Goal: Task Accomplishment & Management: Manage account settings

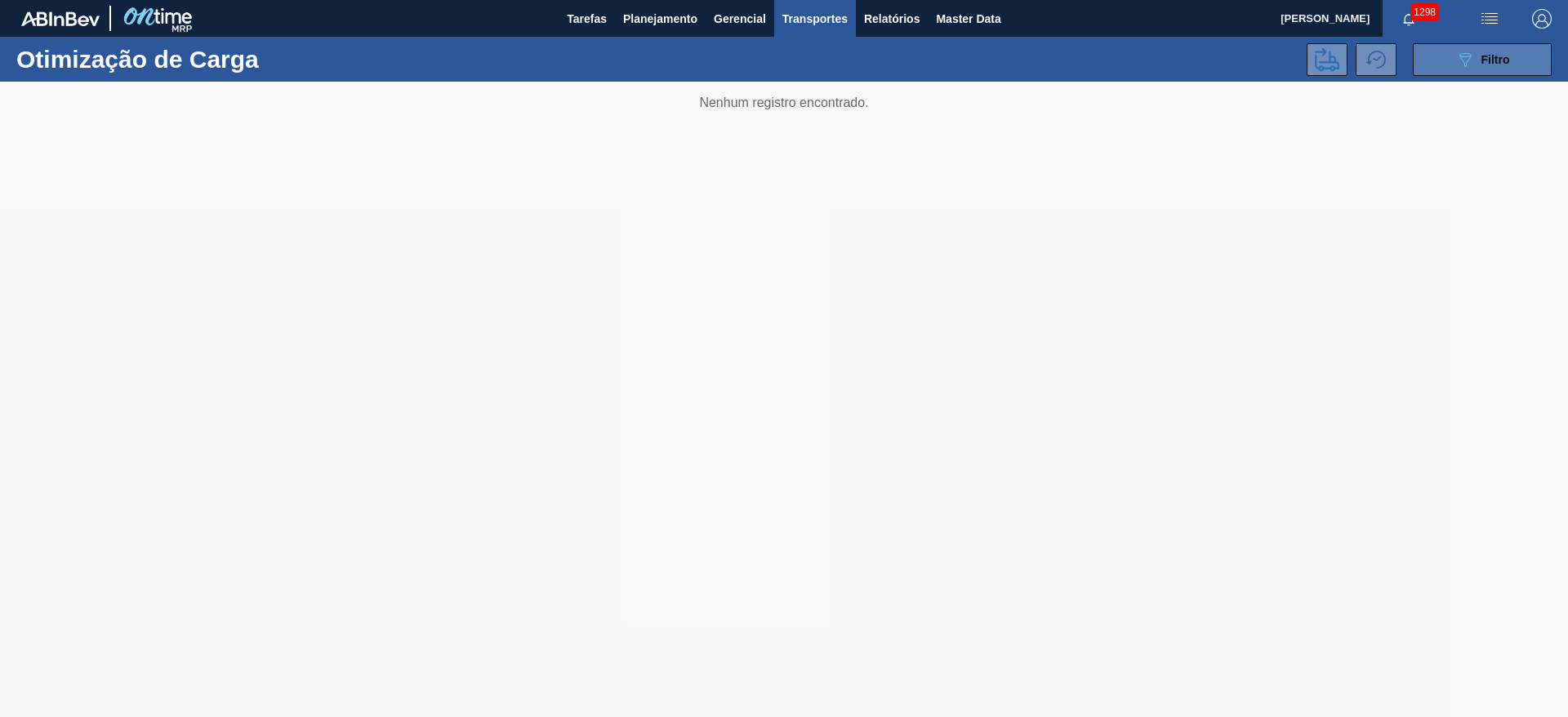
drag, startPoint x: 0, startPoint y: 0, endPoint x: 1470, endPoint y: 65, distance: 1471.4
click at [1470, 65] on icon "089F7B8B-B2A5-4AFE-B5C0-19BA573D28AC" at bounding box center [1465, 59] width 20 height 20
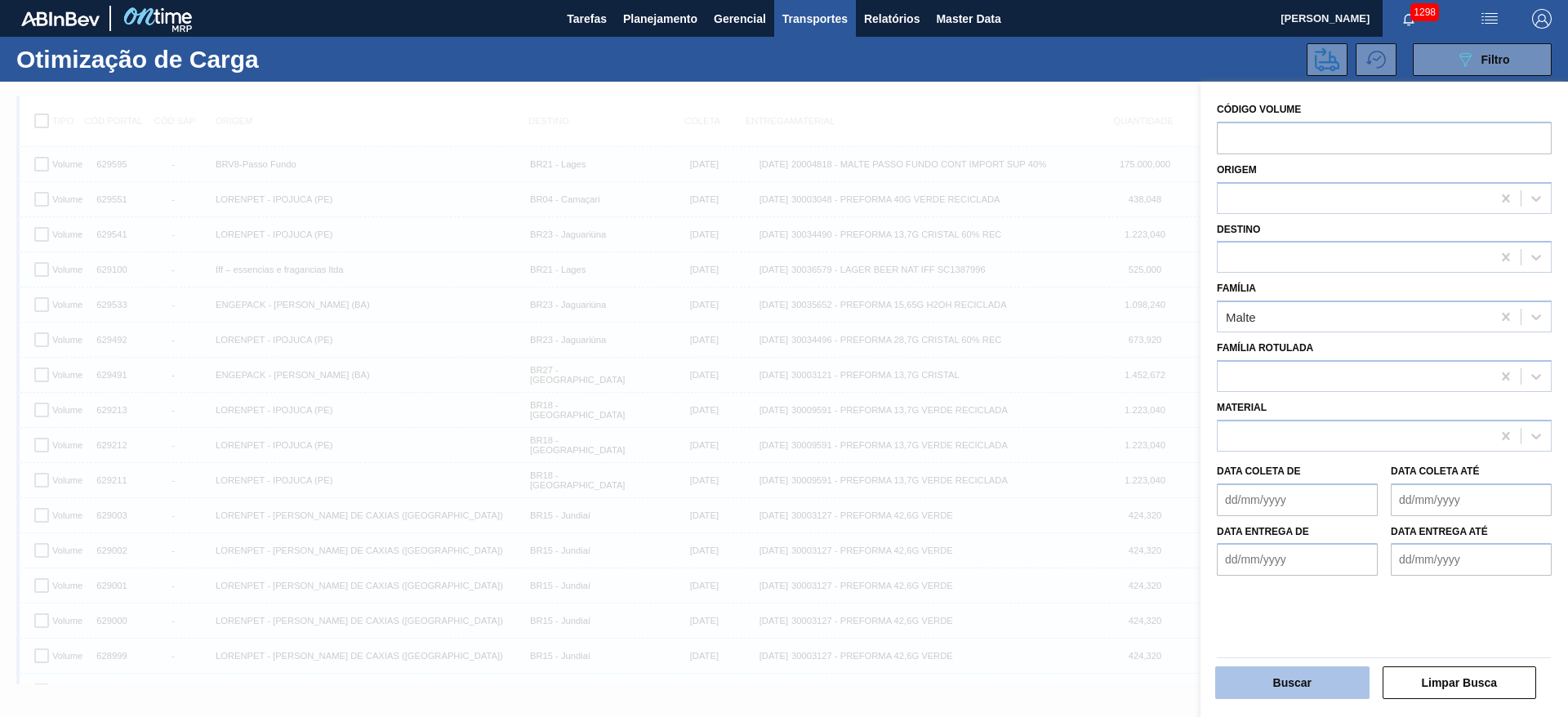
click at [1270, 679] on button "Buscar" at bounding box center [1293, 682] width 155 height 33
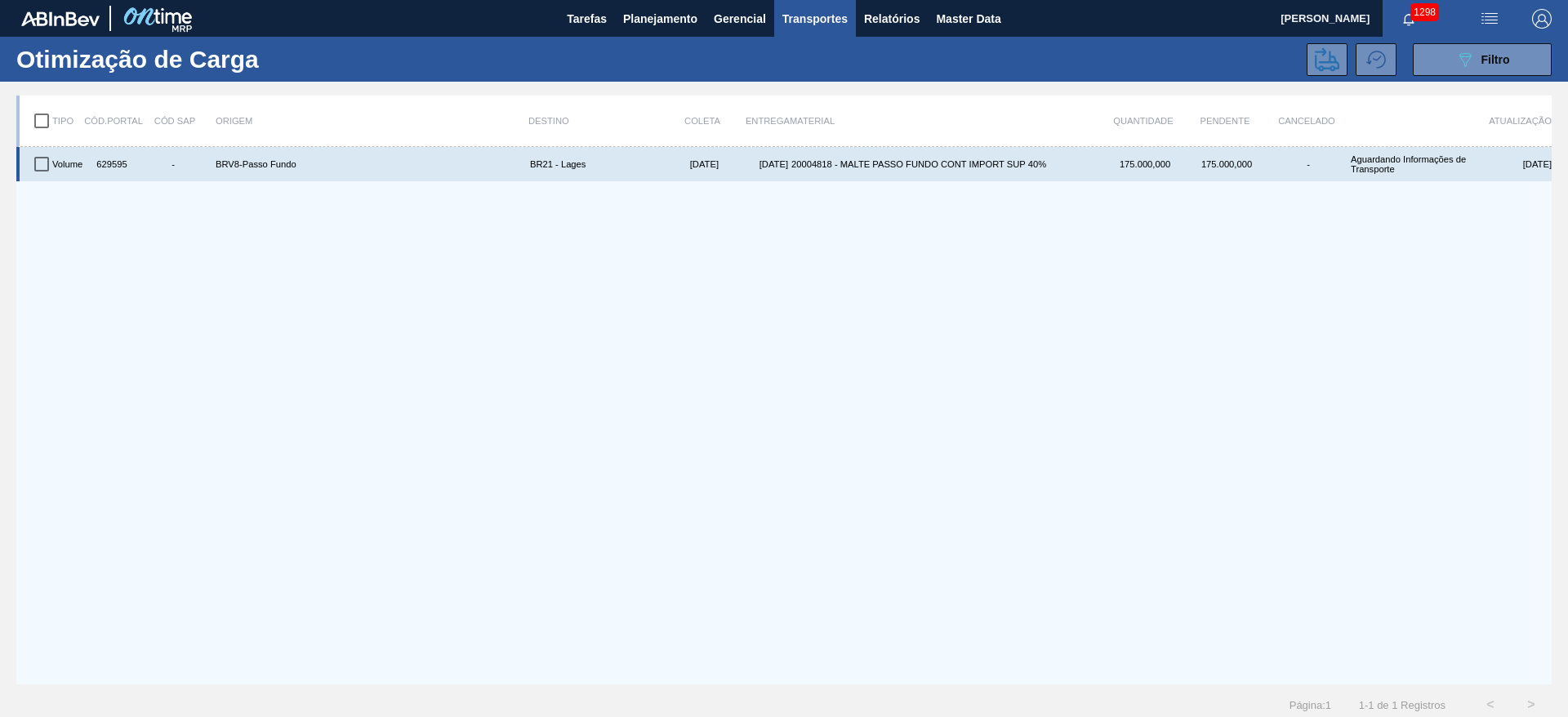
click at [36, 165] on input "checkbox" at bounding box center [42, 163] width 35 height 35
checkbox input "true"
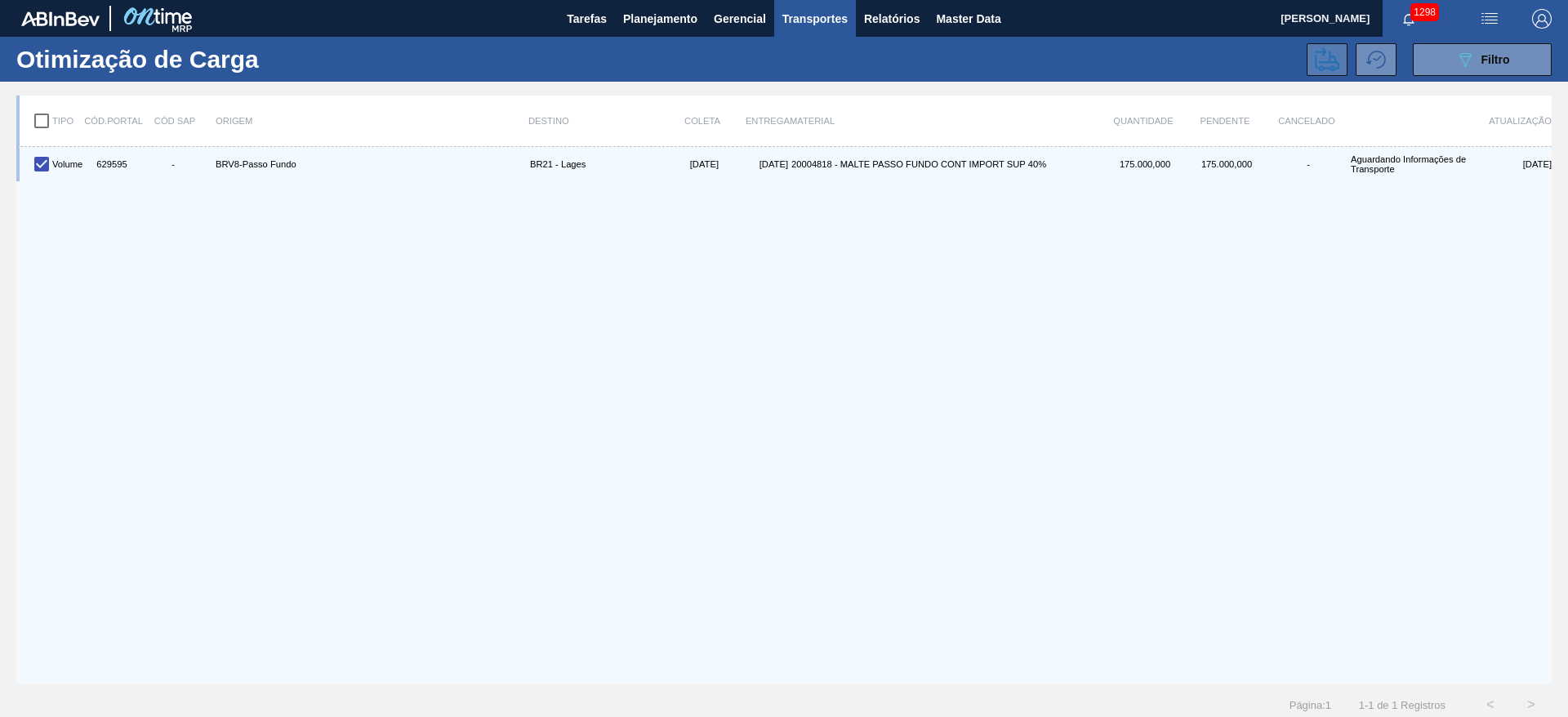
click at [1327, 58] on icon at bounding box center [1326, 59] width 25 height 24
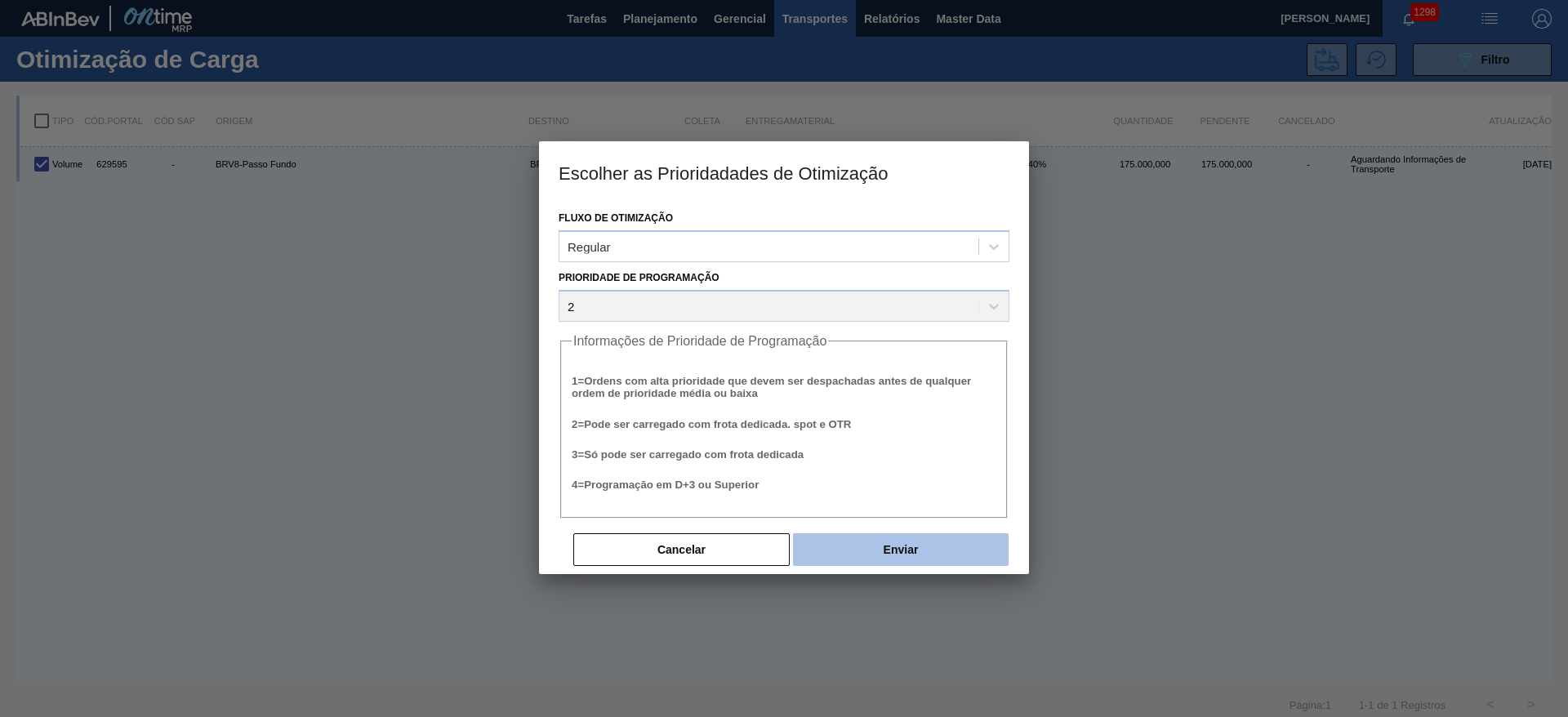
click at [858, 544] on button "Enviar" at bounding box center [900, 549] width 216 height 33
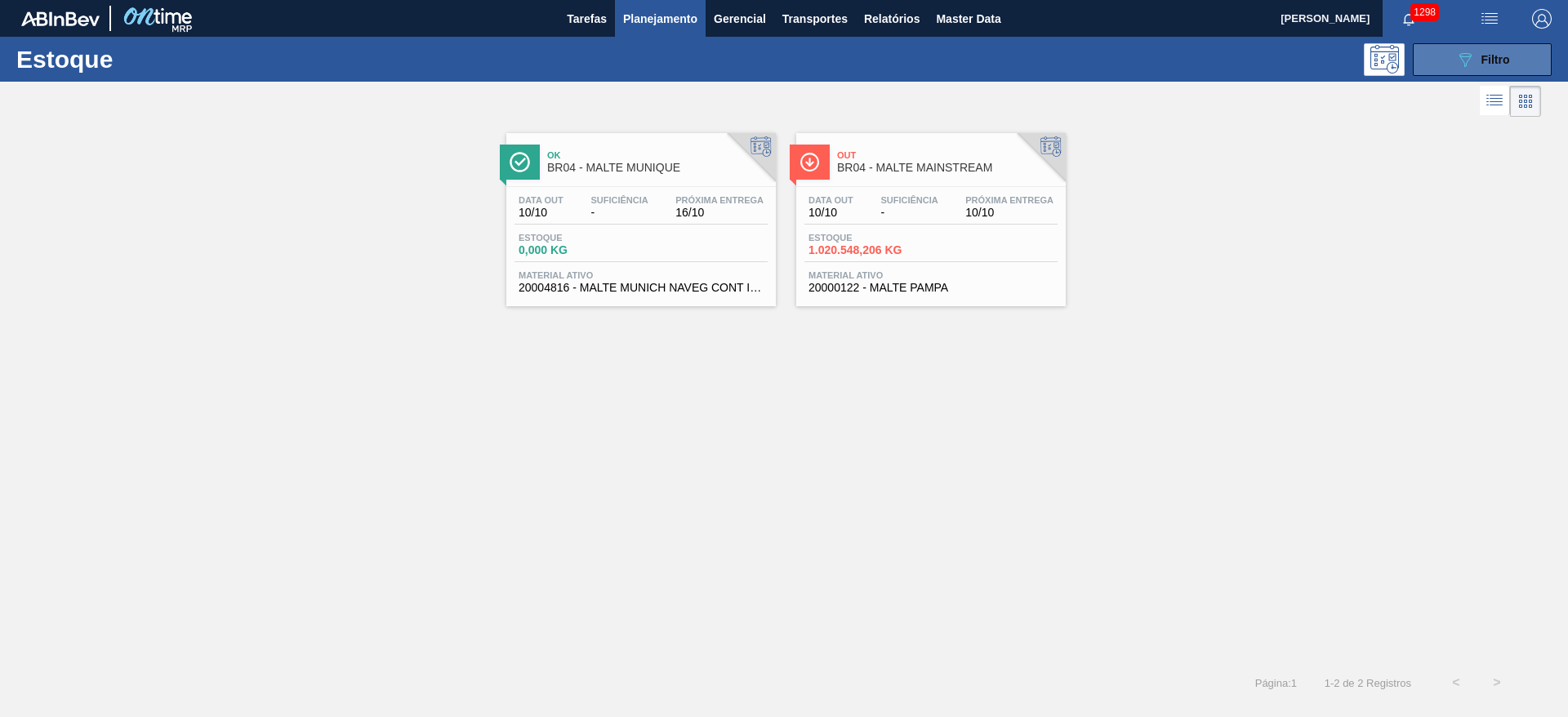
click at [1455, 61] on icon "089F7B8B-B2A5-4AFE-B5C0-19BA573D28AC" at bounding box center [1465, 59] width 20 height 20
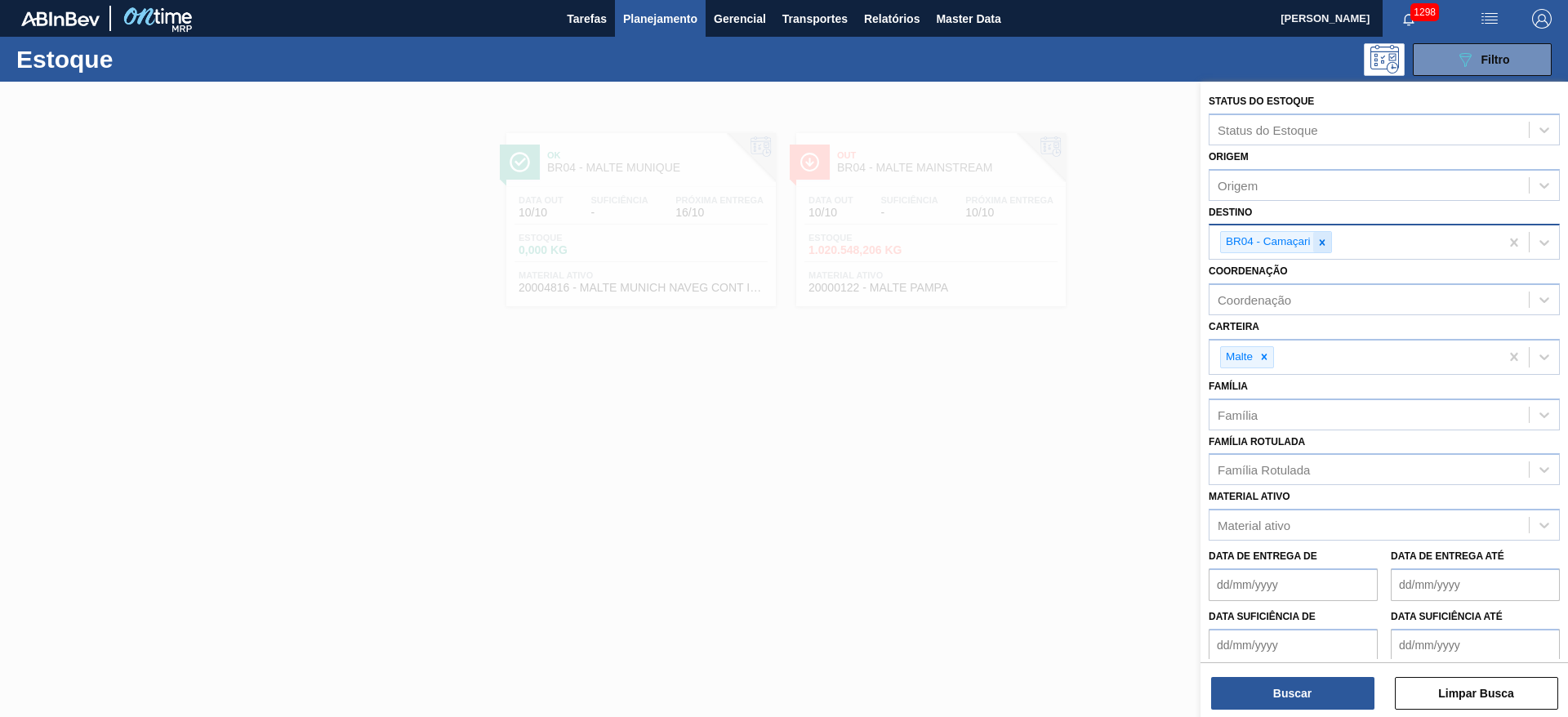
click at [1319, 243] on icon at bounding box center [1322, 243] width 12 height 12
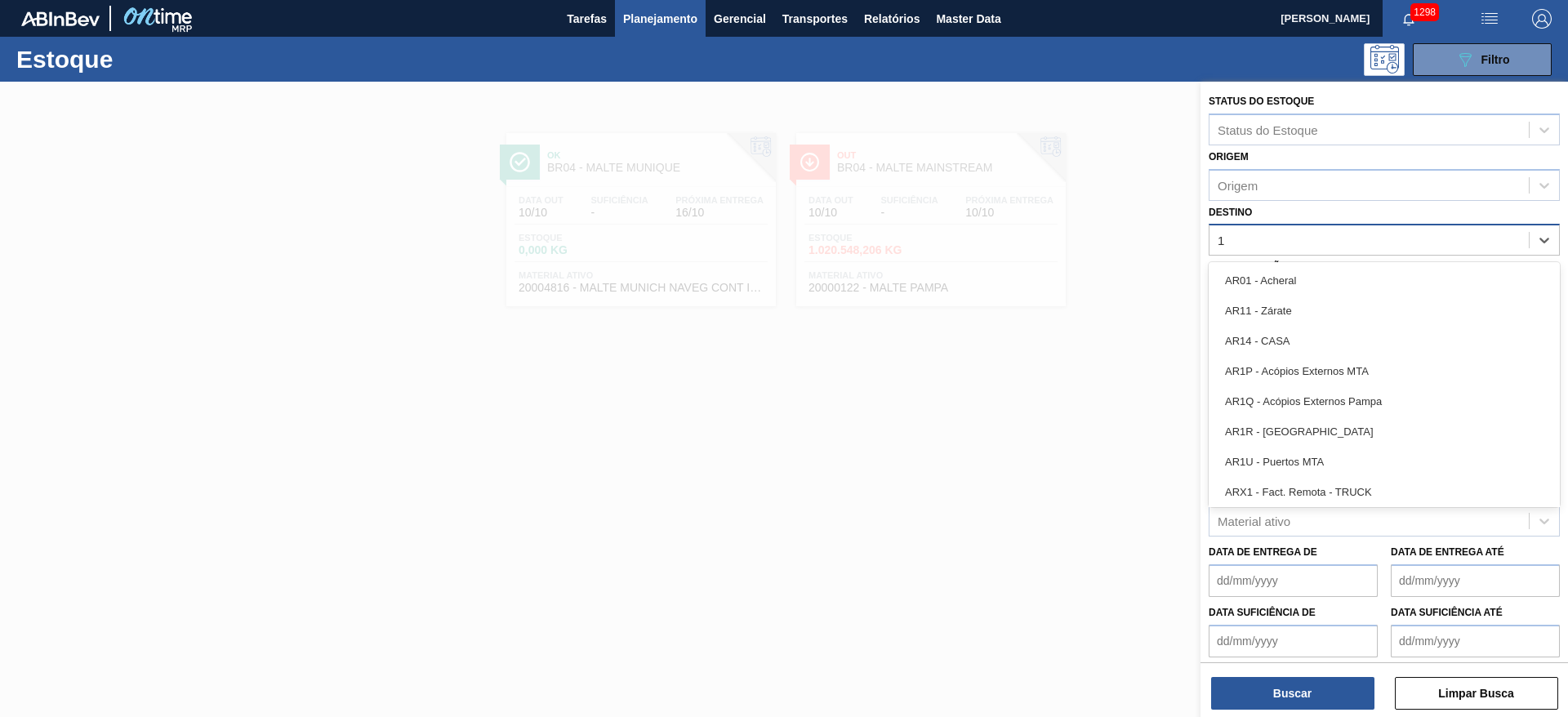
type input "16"
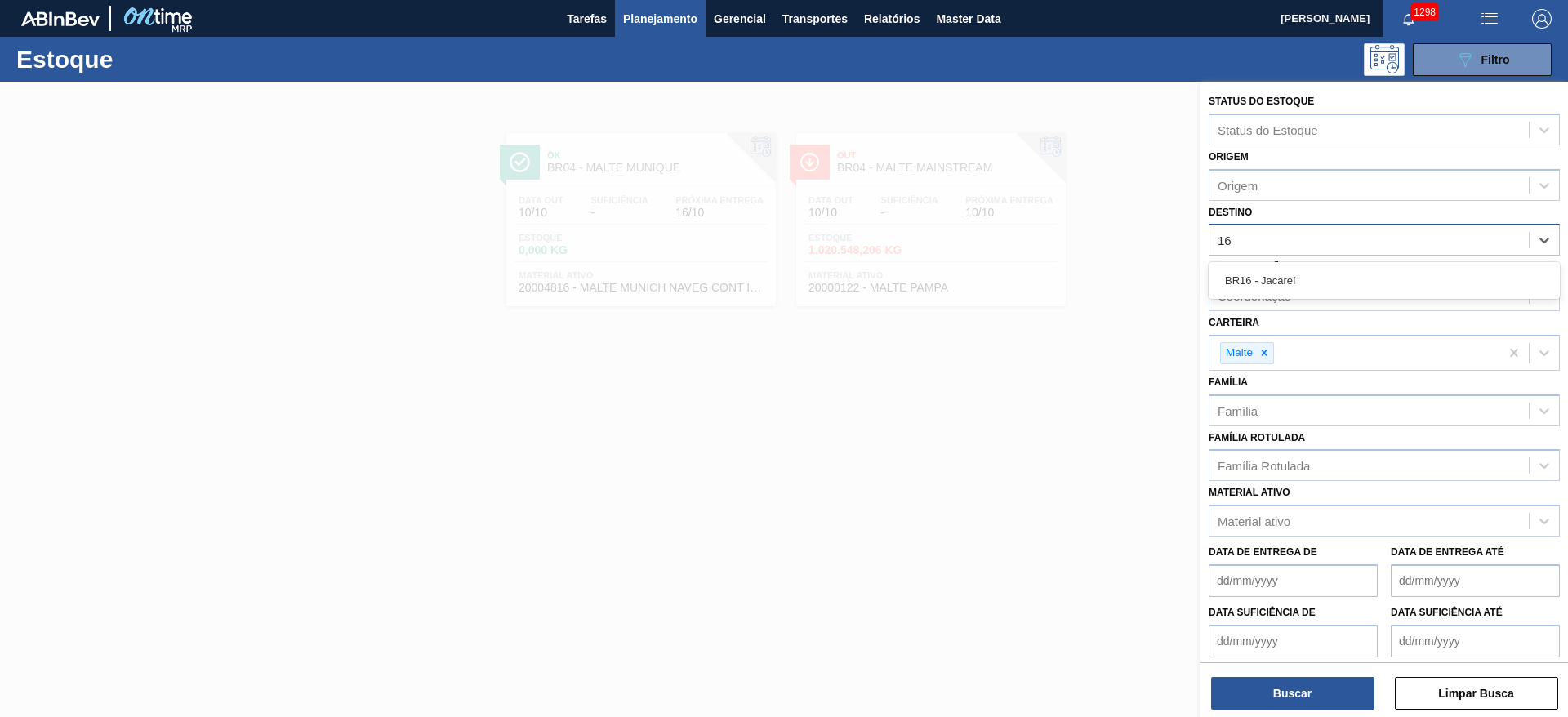
click at [1317, 277] on div "BR16 - Jacareí" at bounding box center [1384, 280] width 351 height 30
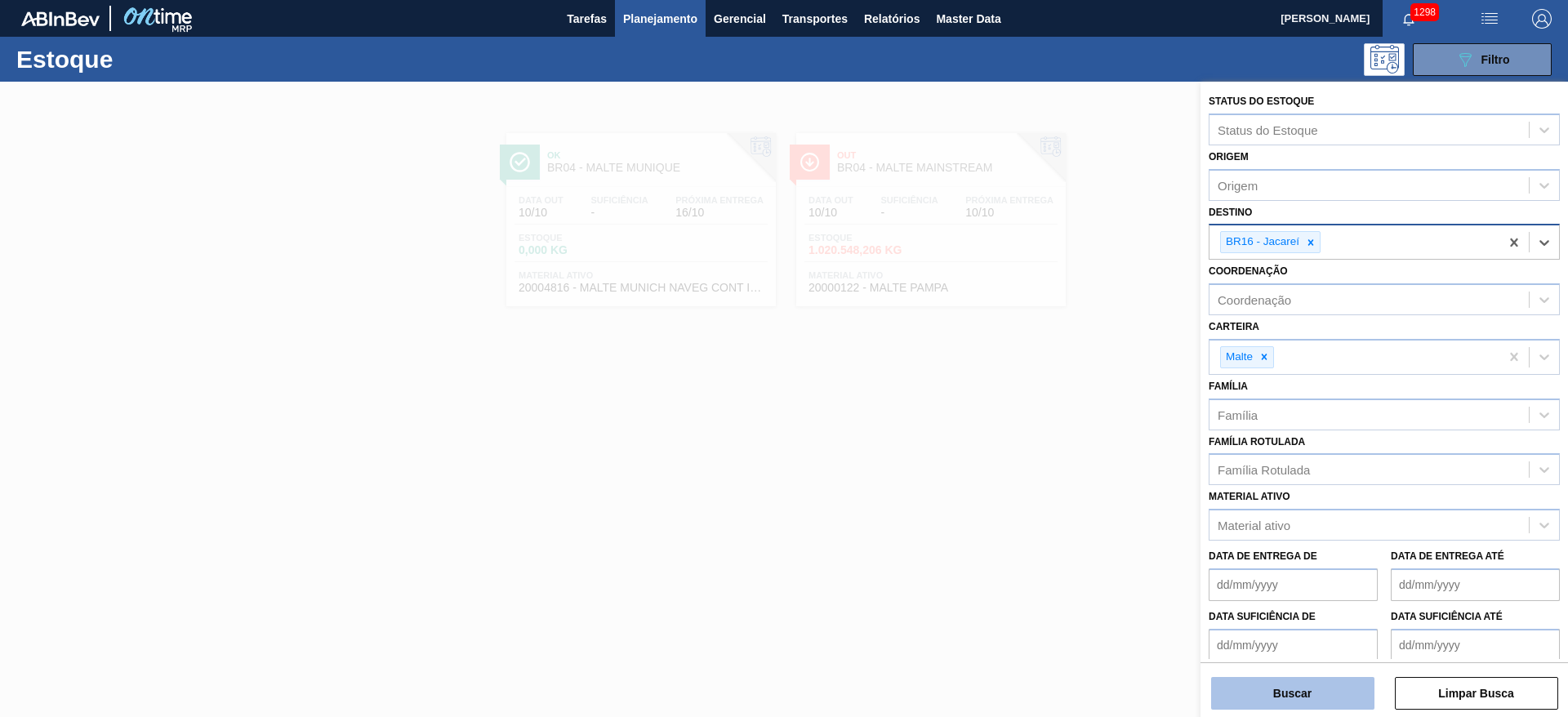
click at [1271, 686] on button "Buscar" at bounding box center [1292, 692] width 163 height 33
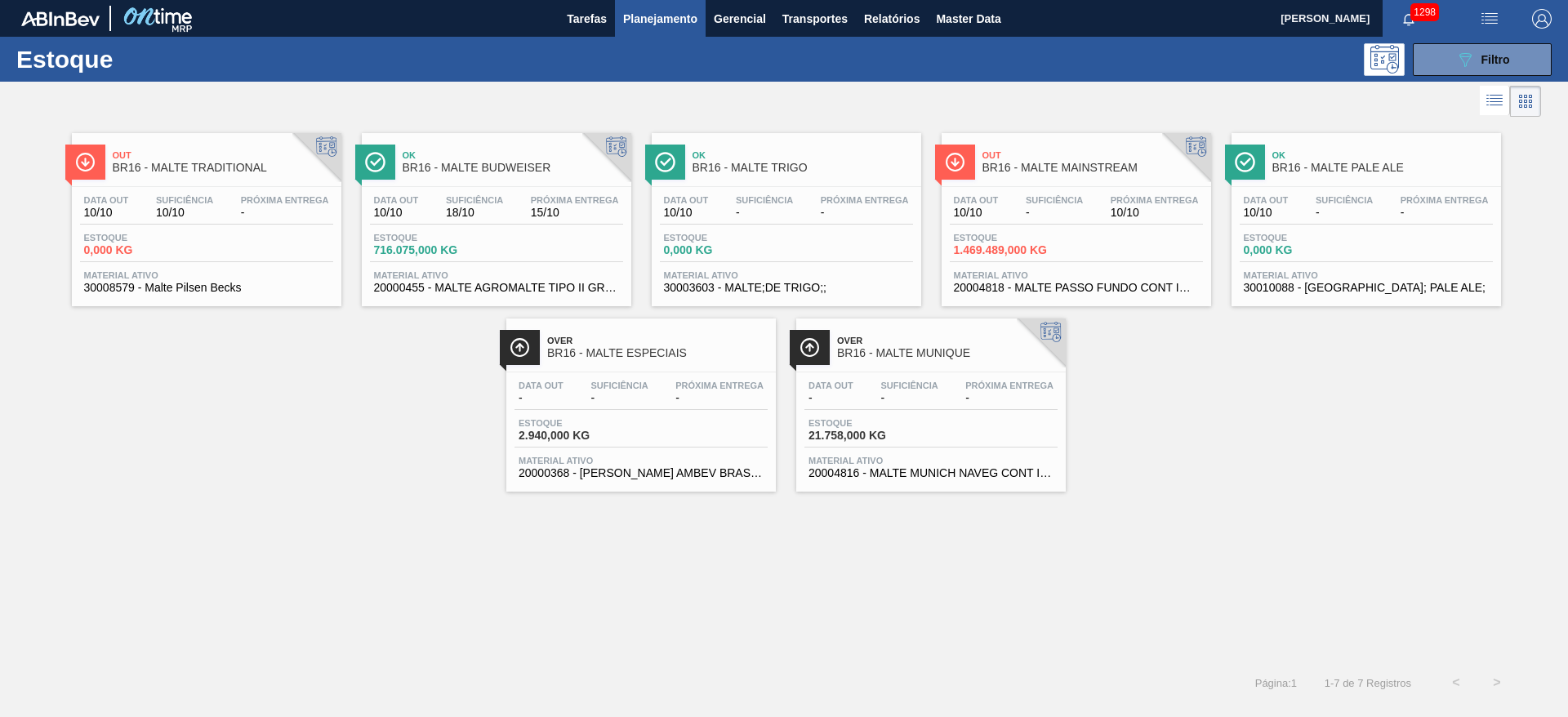
click at [1138, 197] on span "Próxima Entrega" at bounding box center [1154, 200] width 88 height 10
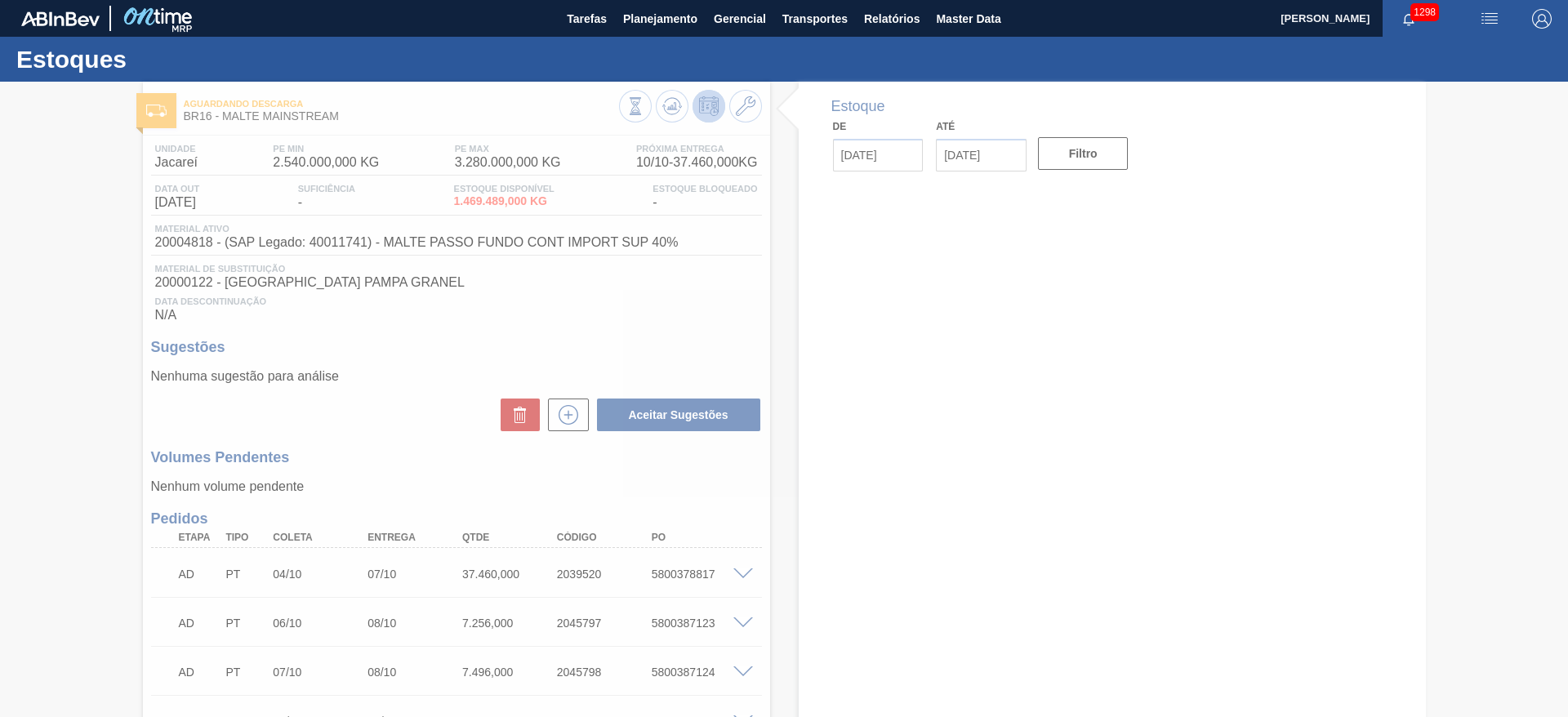
type input "10/10/2025"
type input "25/11/2025"
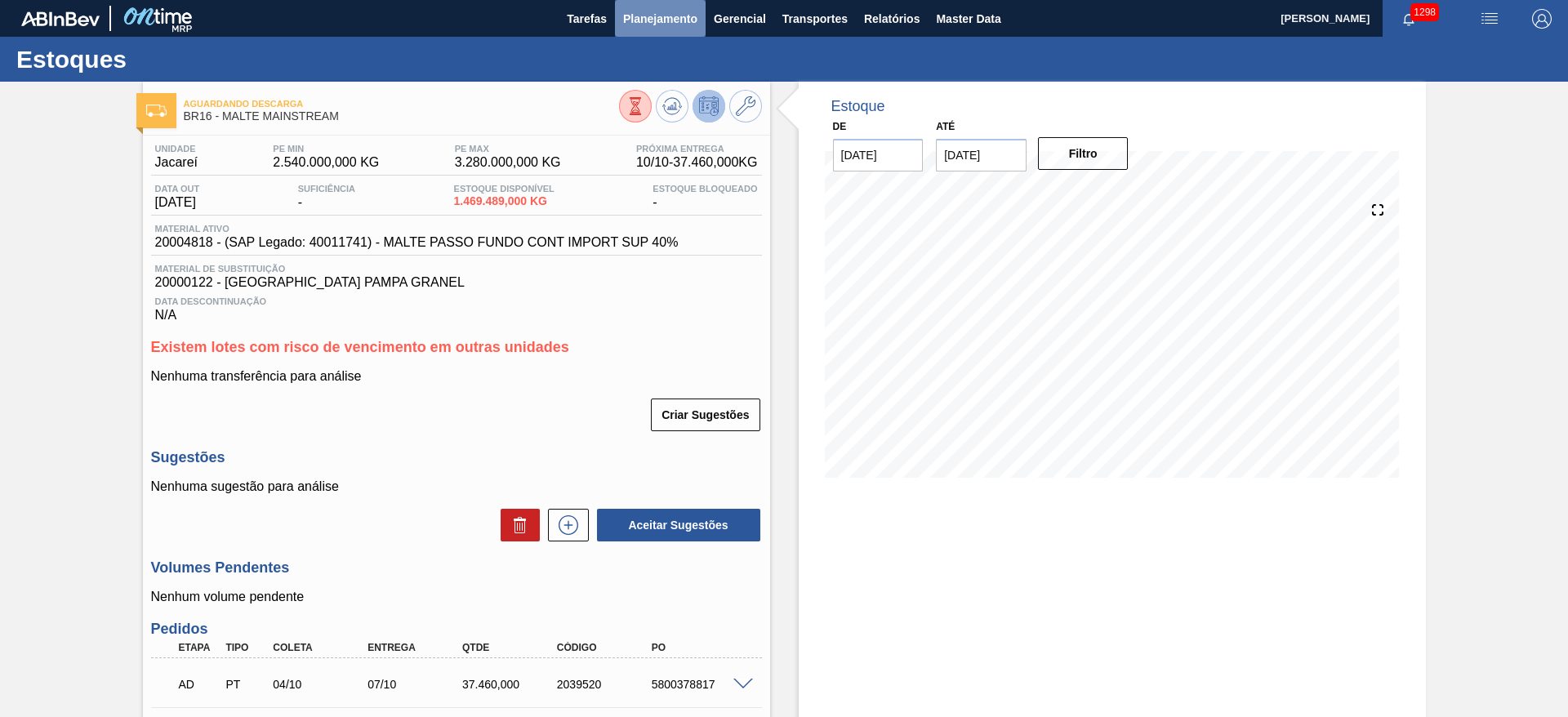
click at [662, 16] on span "Planejamento" at bounding box center [660, 19] width 74 height 20
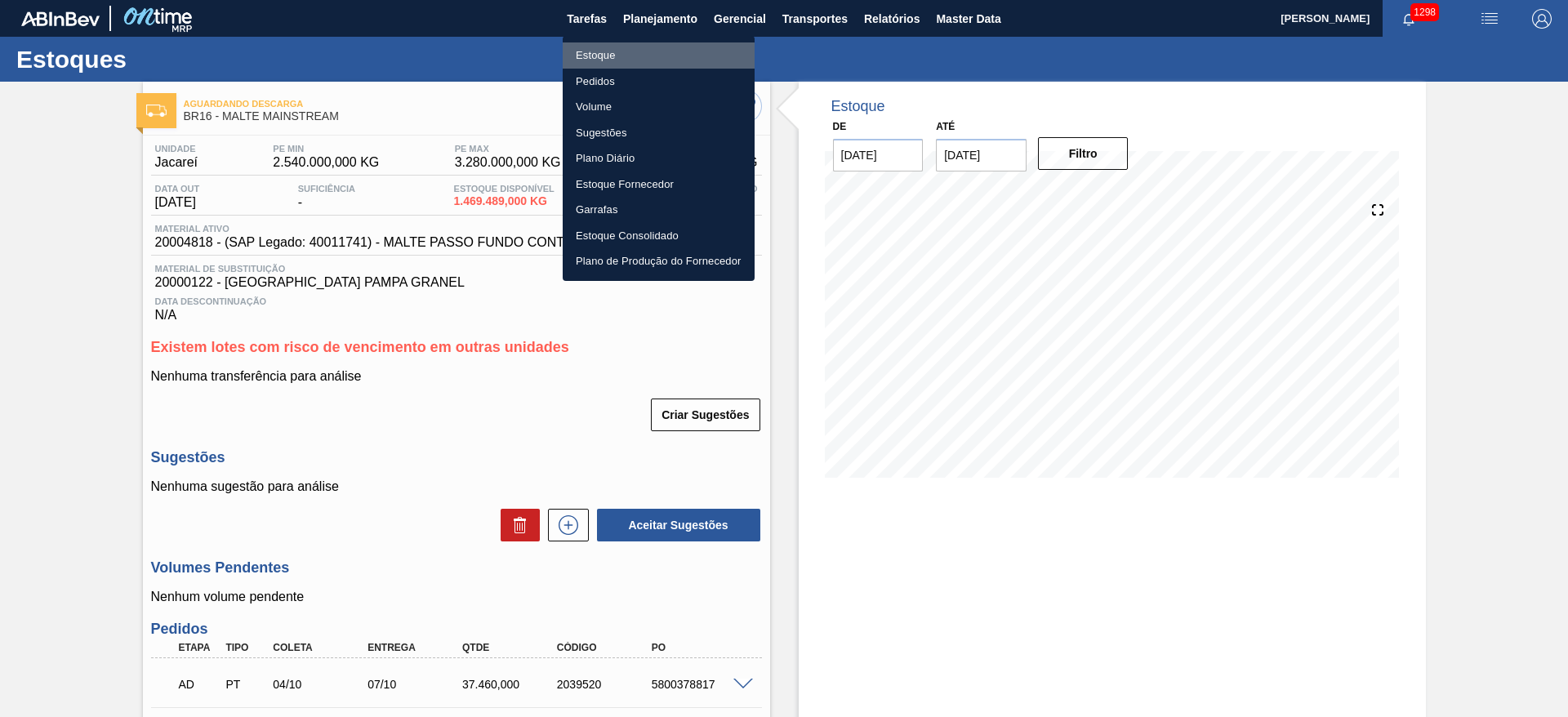
click at [598, 65] on li "Estoque" at bounding box center [659, 55] width 192 height 26
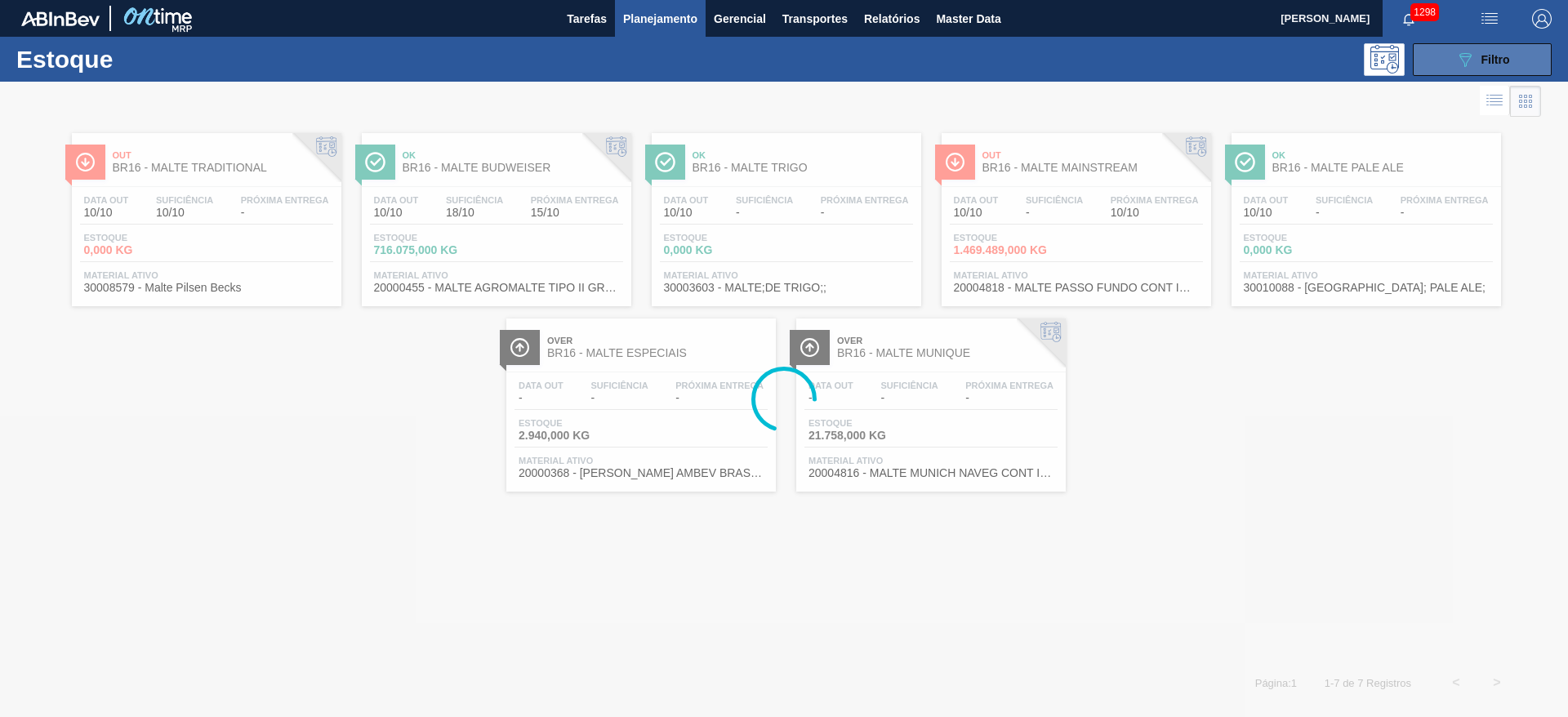
click at [1473, 67] on icon "089F7B8B-B2A5-4AFE-B5C0-19BA573D28AC" at bounding box center [1465, 59] width 20 height 20
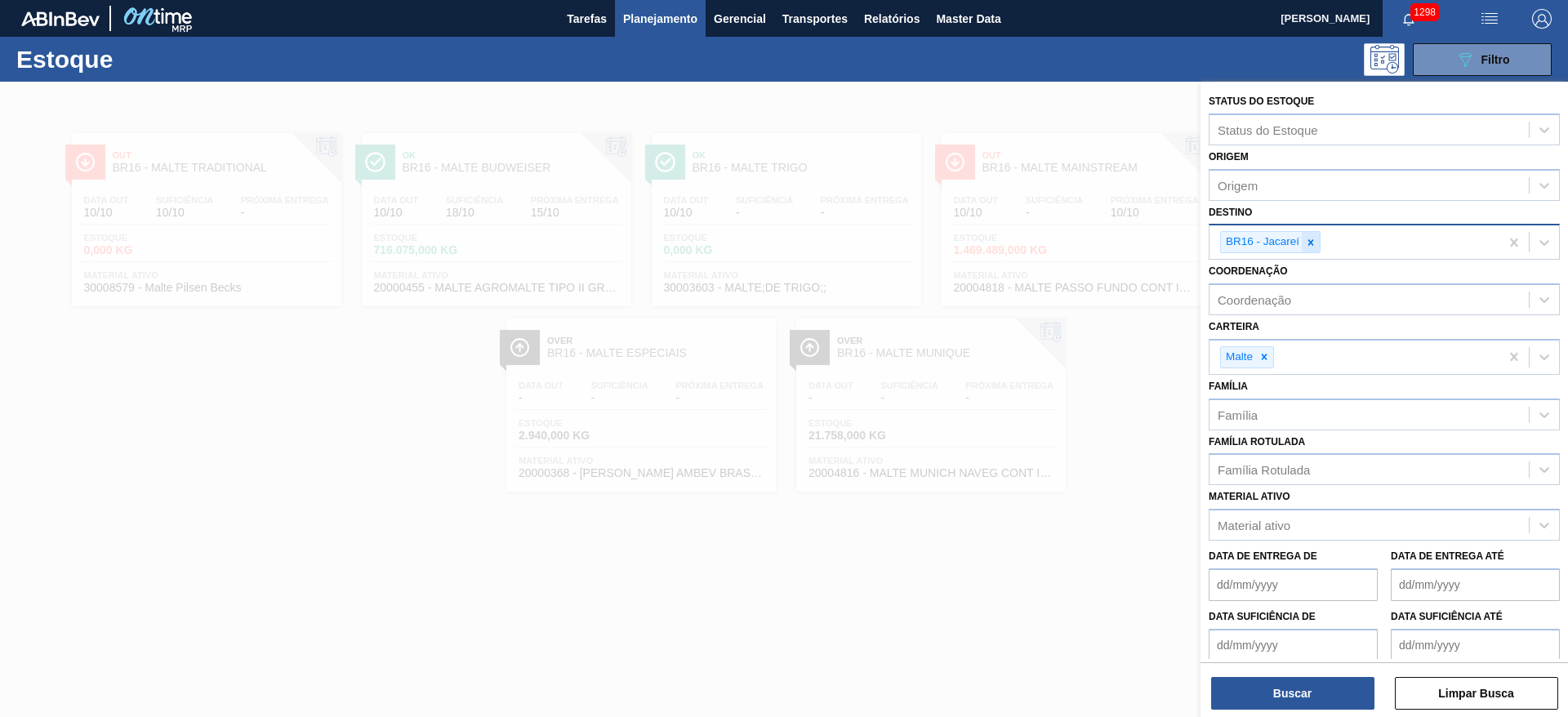
click at [1313, 245] on icon at bounding box center [1310, 243] width 12 height 12
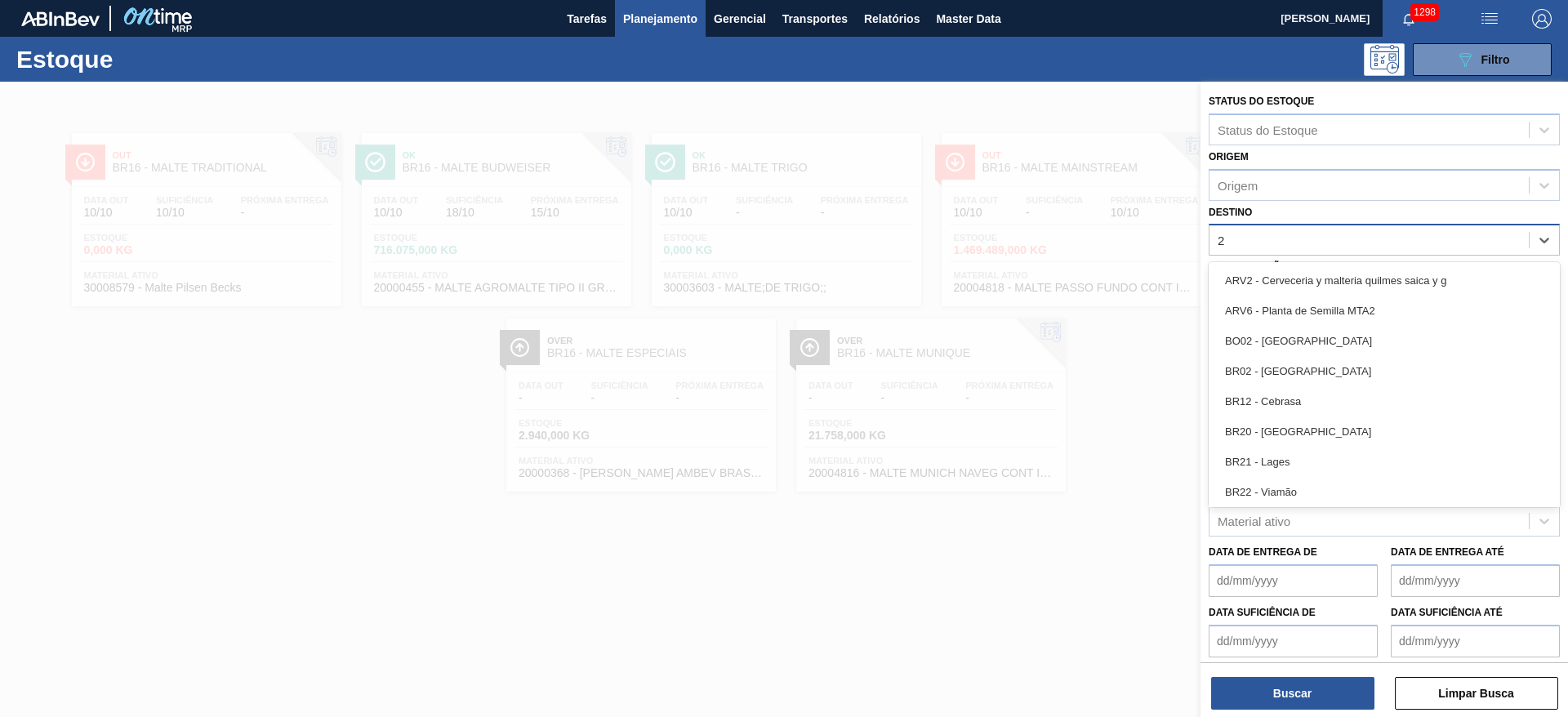
type input "21"
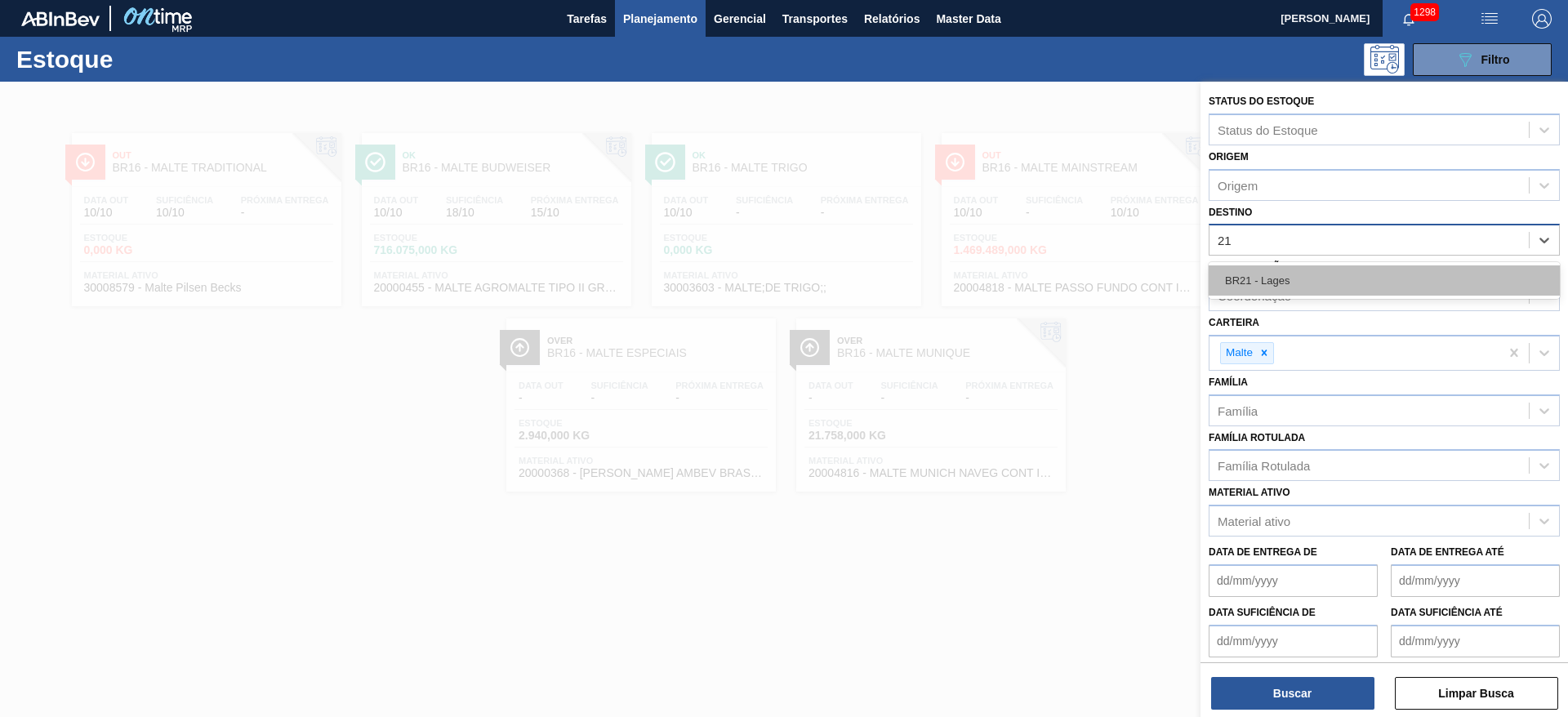
click at [1270, 276] on div "BR21 - Lages" at bounding box center [1384, 280] width 351 height 30
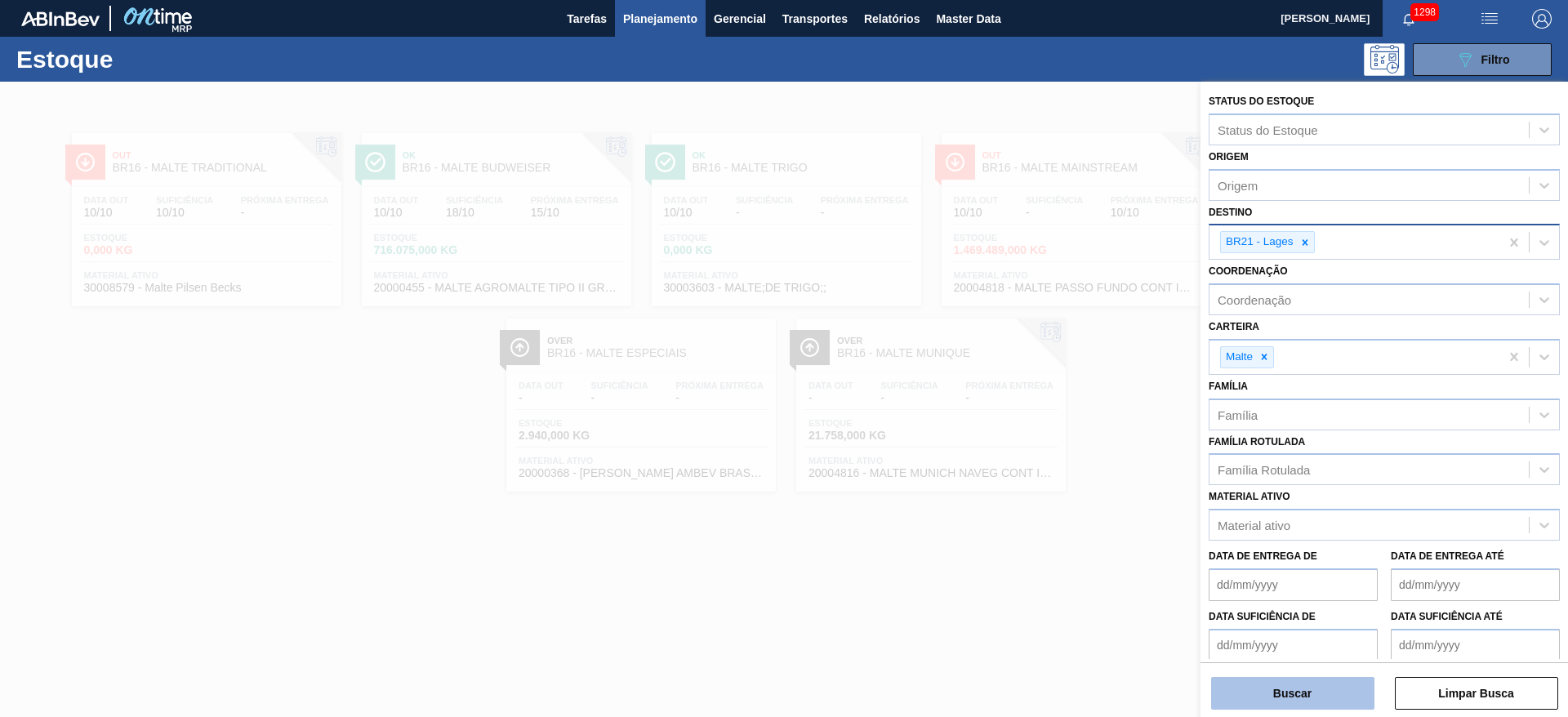
click at [1264, 698] on button "Buscar" at bounding box center [1292, 692] width 163 height 33
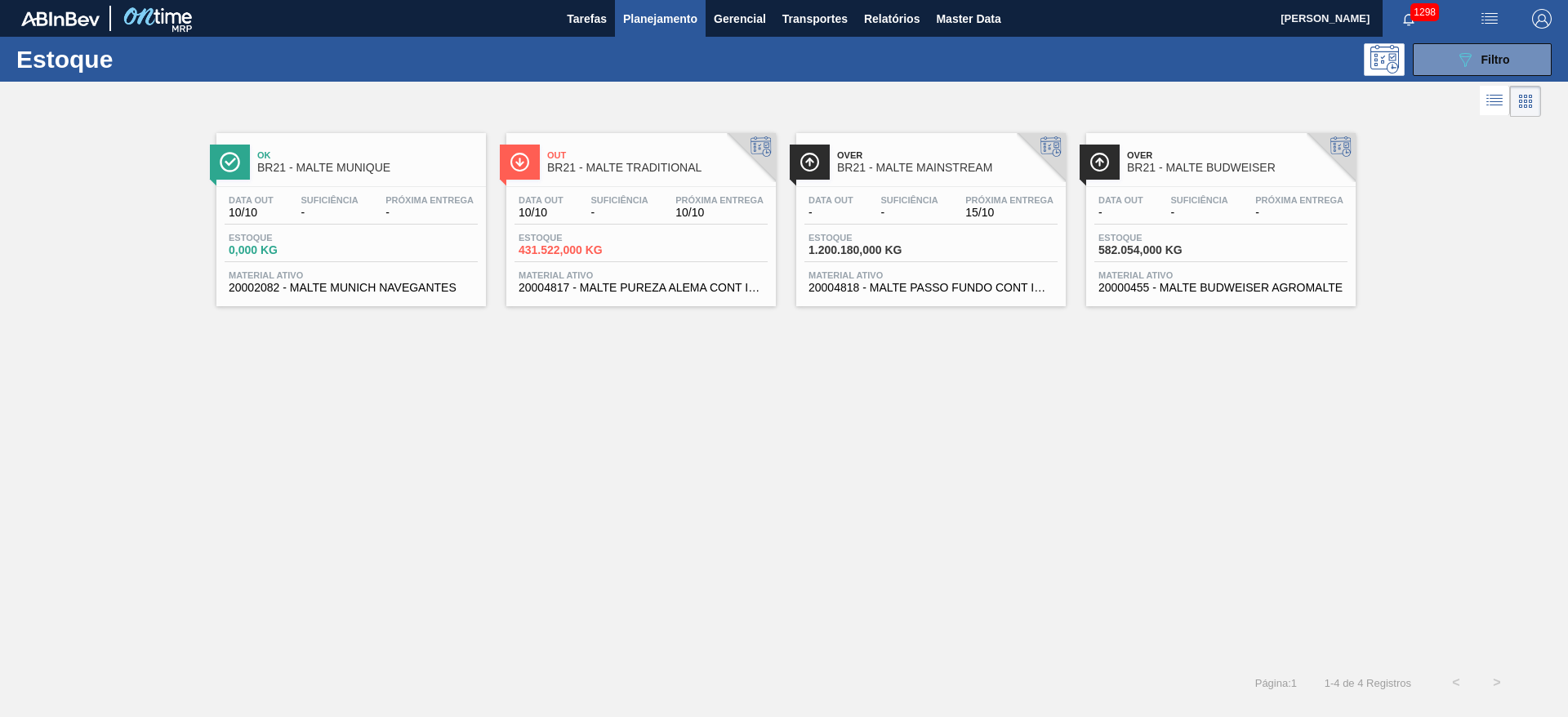
click at [987, 240] on div "Estoque 1.200.180,000 KG" at bounding box center [931, 248] width 254 height 30
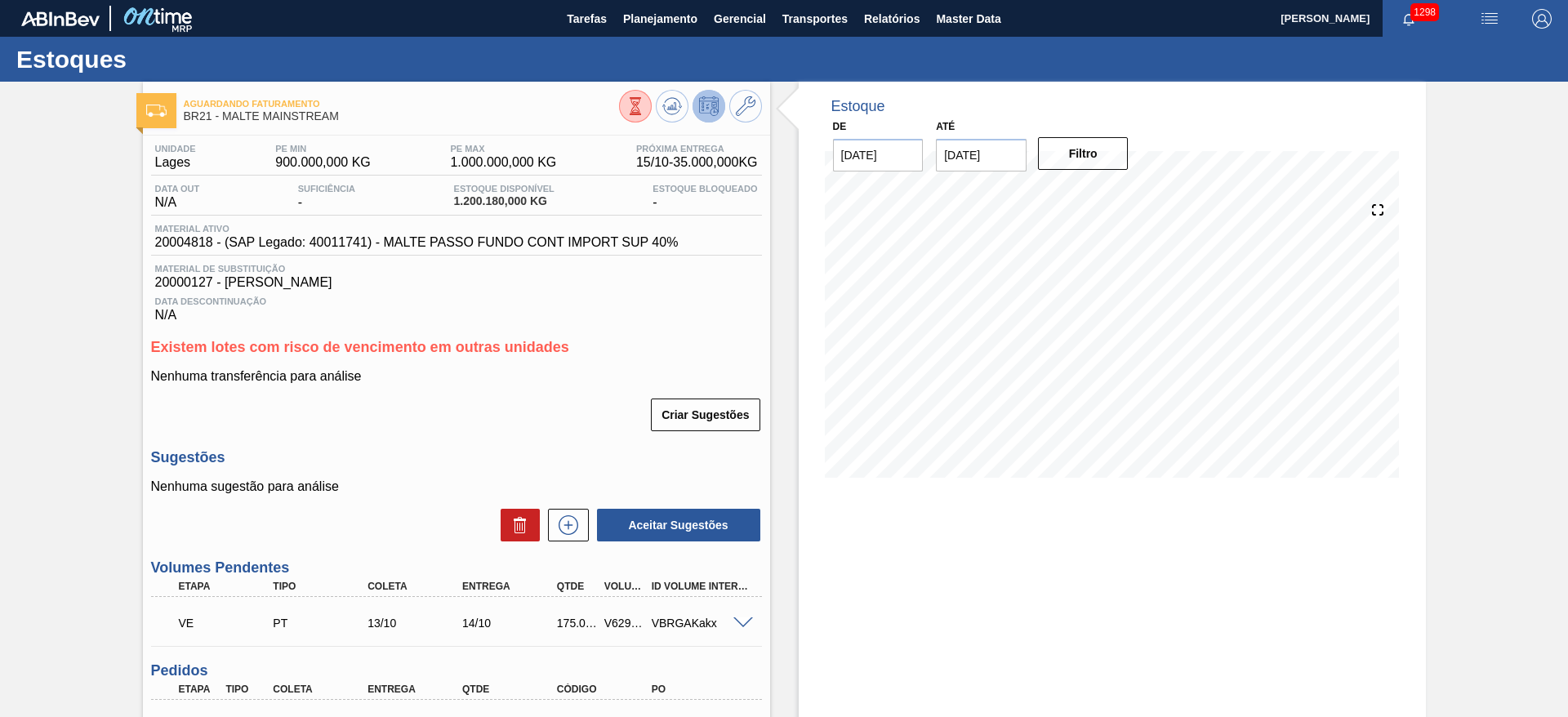
click at [749, 620] on span at bounding box center [743, 623] width 20 height 12
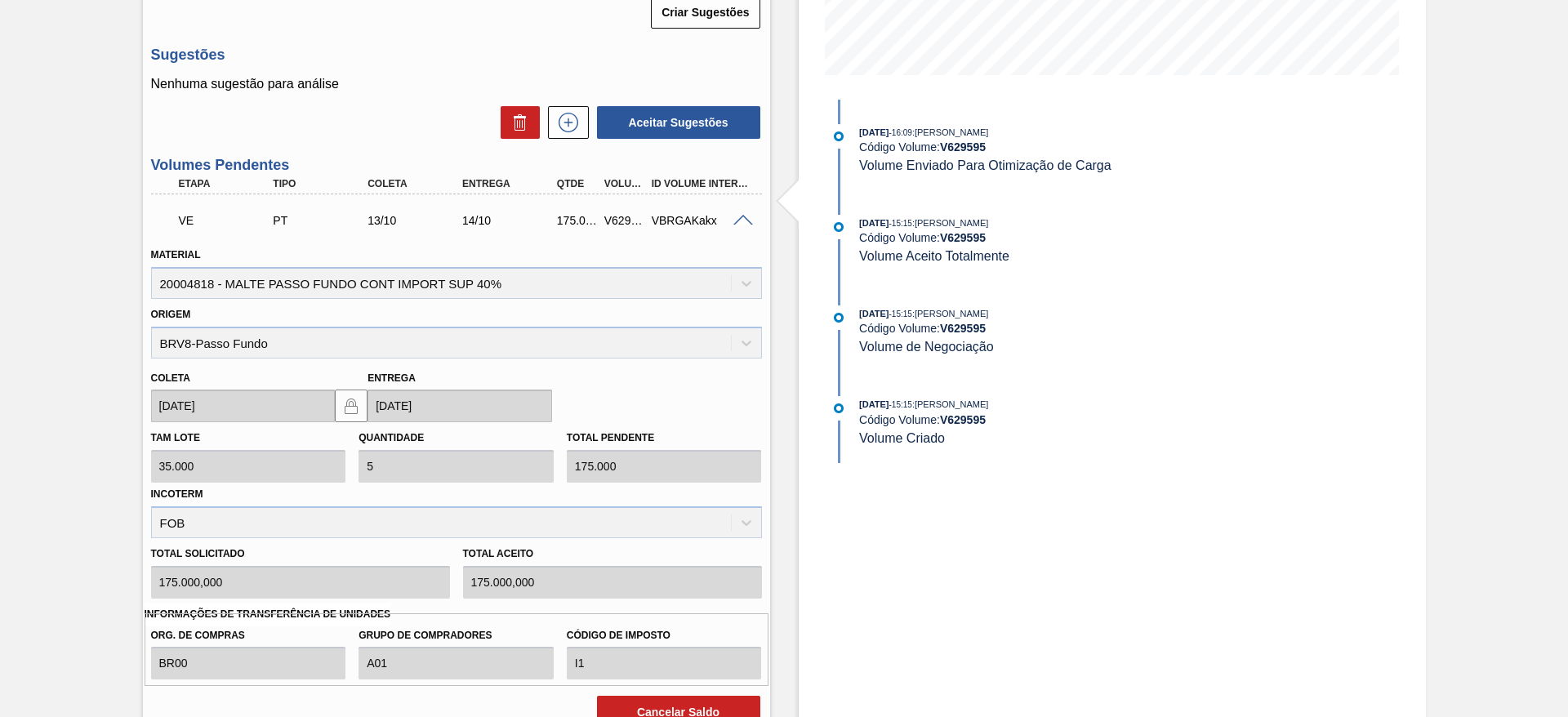
scroll to position [490, 0]
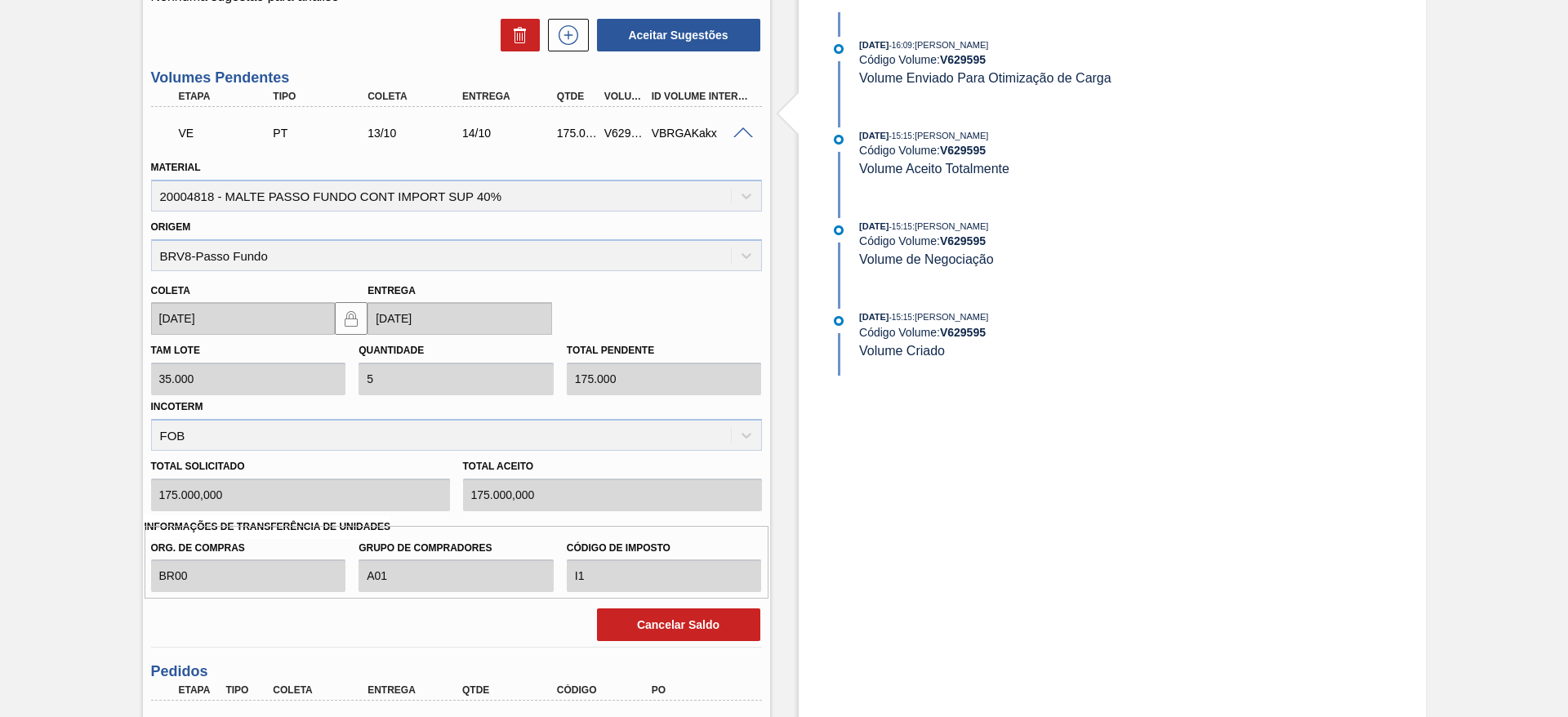
click at [664, 605] on div "Cancelar Saldo" at bounding box center [457, 620] width 624 height 45
click at [672, 627] on button "Cancelar Saldo" at bounding box center [679, 624] width 163 height 33
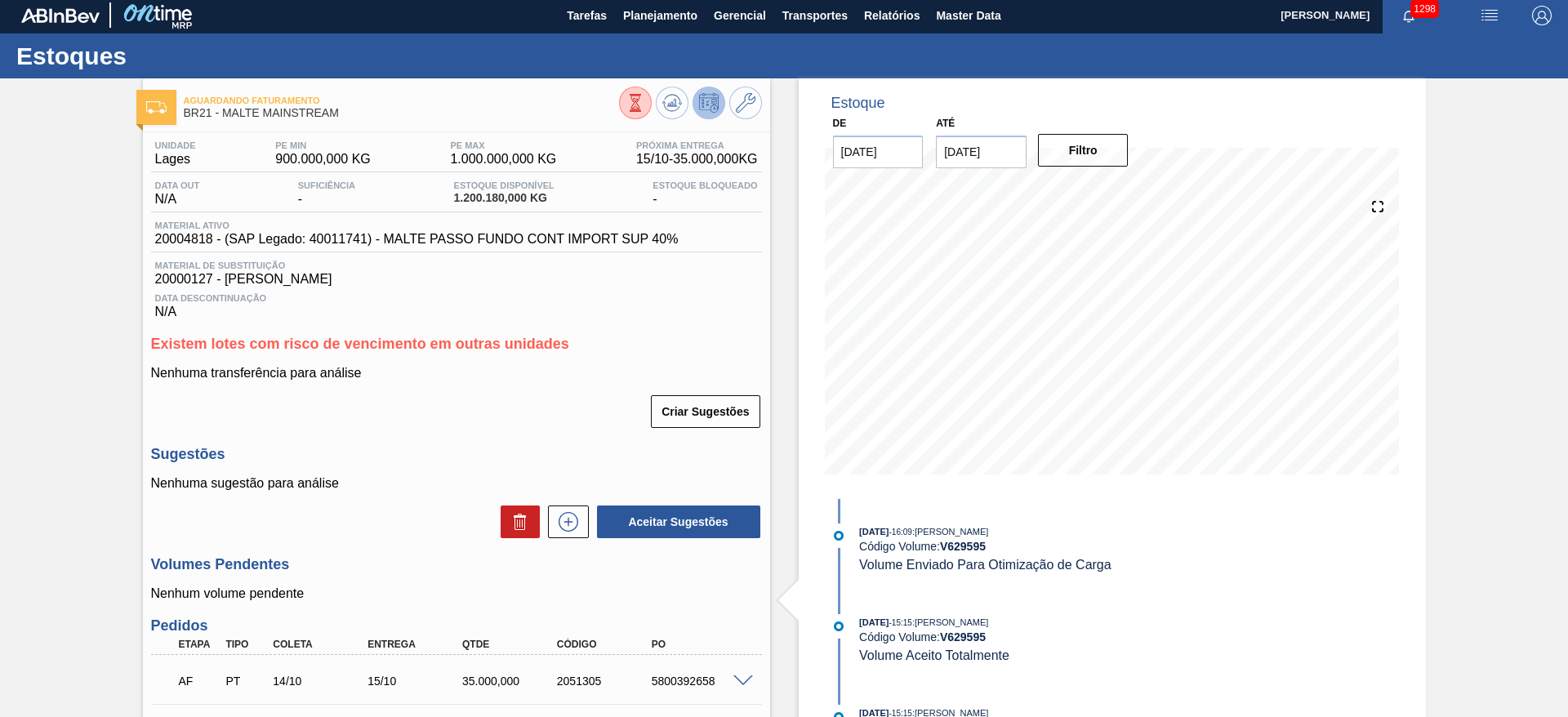
scroll to position [0, 0]
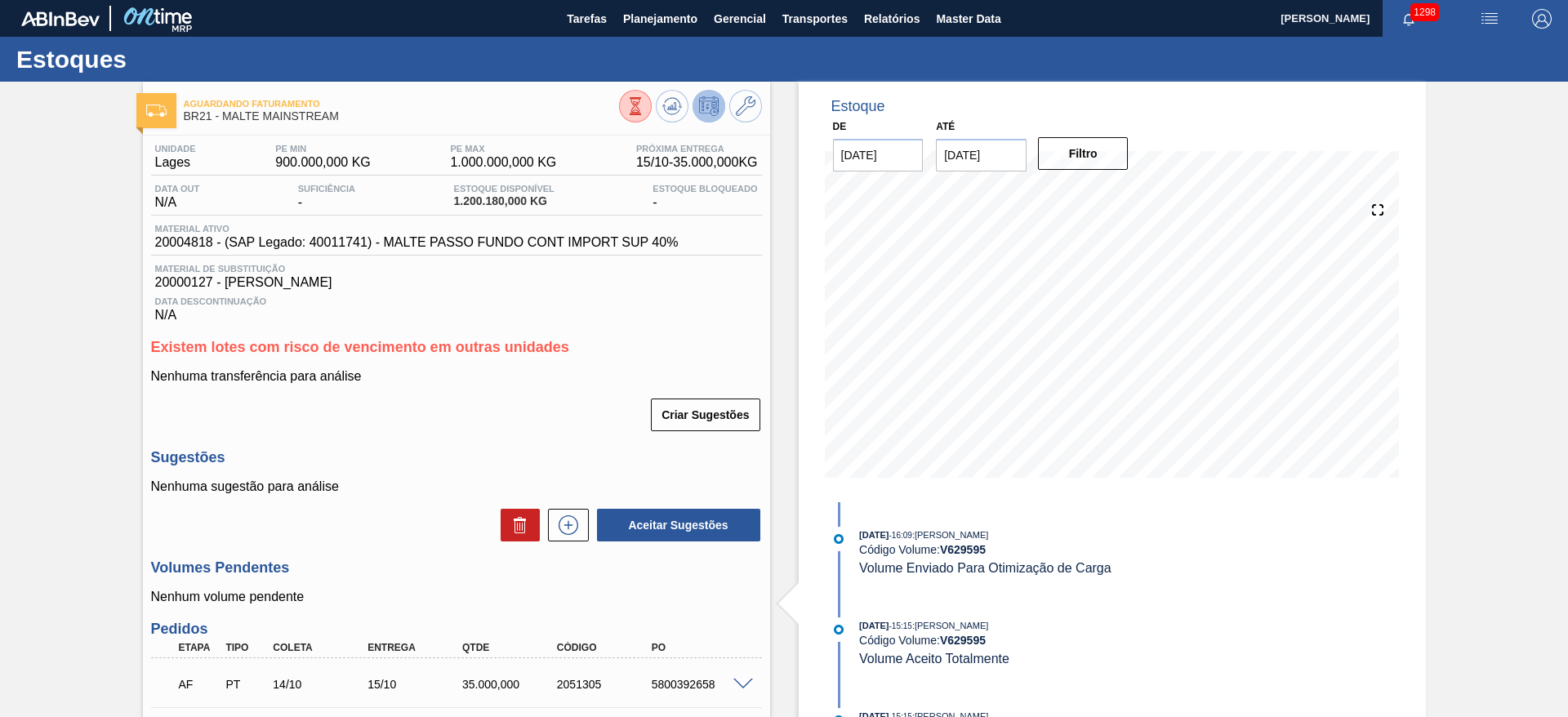
click at [183, 238] on span "20004818 - (SAP Legado: 40011741) - MALTE PASSO FUNDO CONT IMPORT SUP 40%" at bounding box center [417, 242] width 523 height 15
copy span "20004818"
click at [644, 34] on button "Planejamento" at bounding box center [660, 18] width 90 height 37
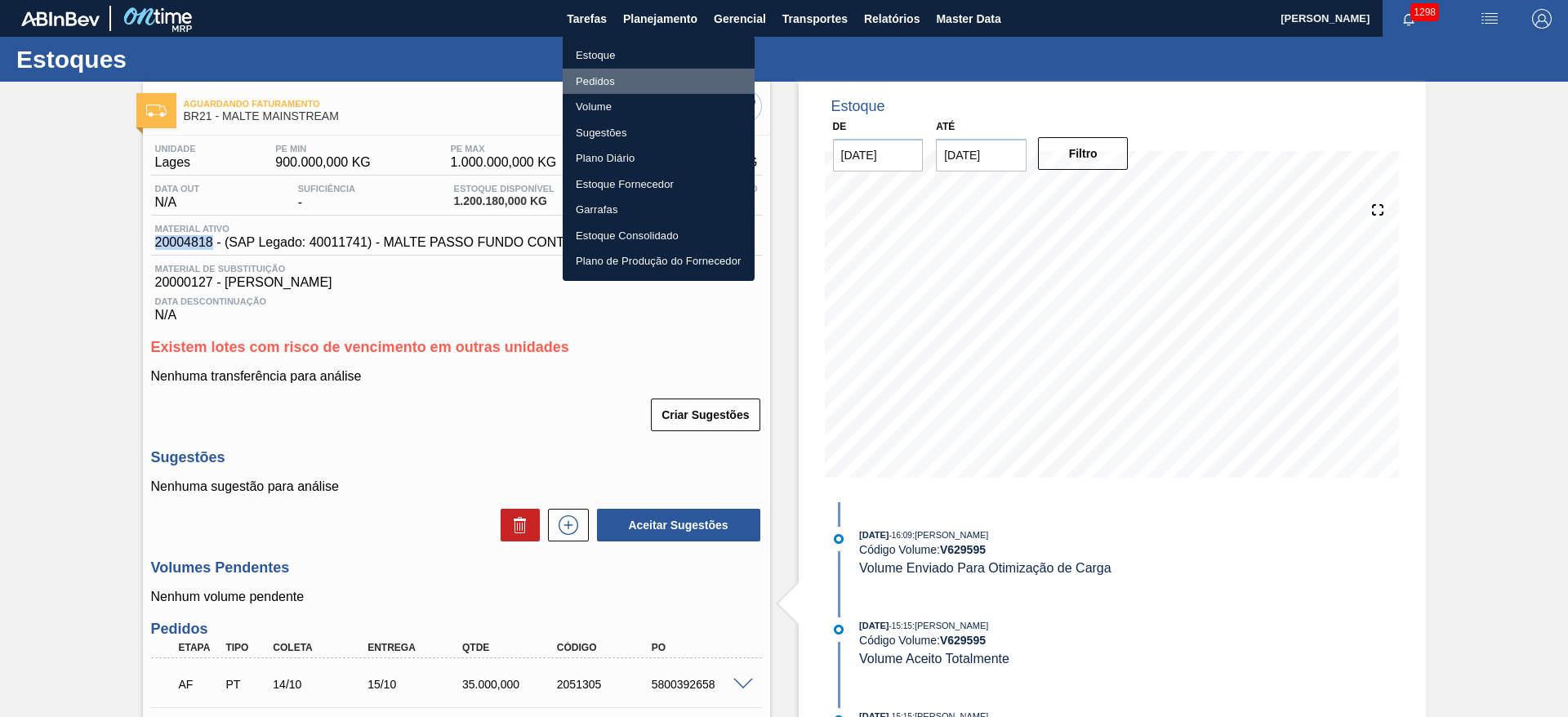
click at [611, 79] on li "Pedidos" at bounding box center [659, 81] width 192 height 26
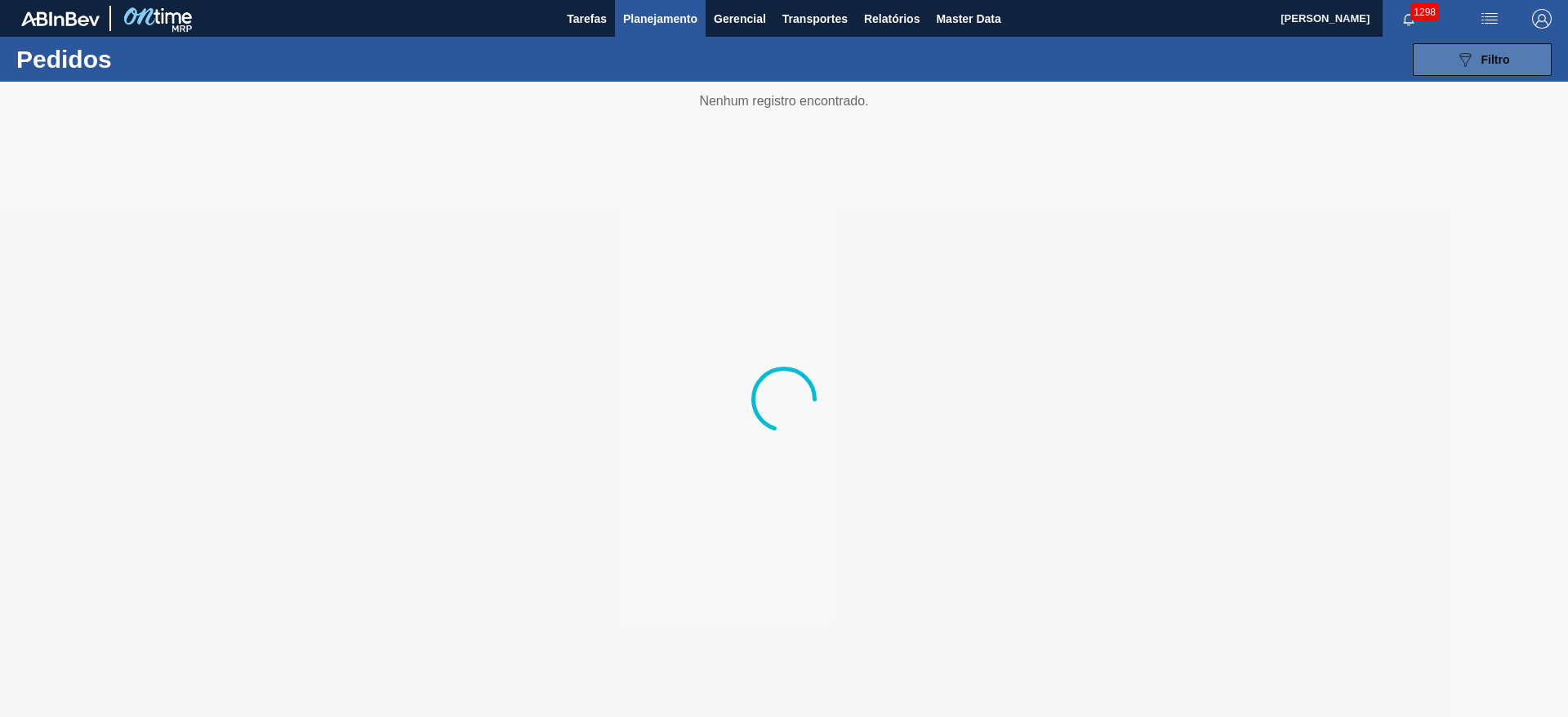
click at [1484, 65] on div "089F7B8B-B2A5-4AFE-B5C0-19BA573D28AC Filtro" at bounding box center [1482, 59] width 54 height 20
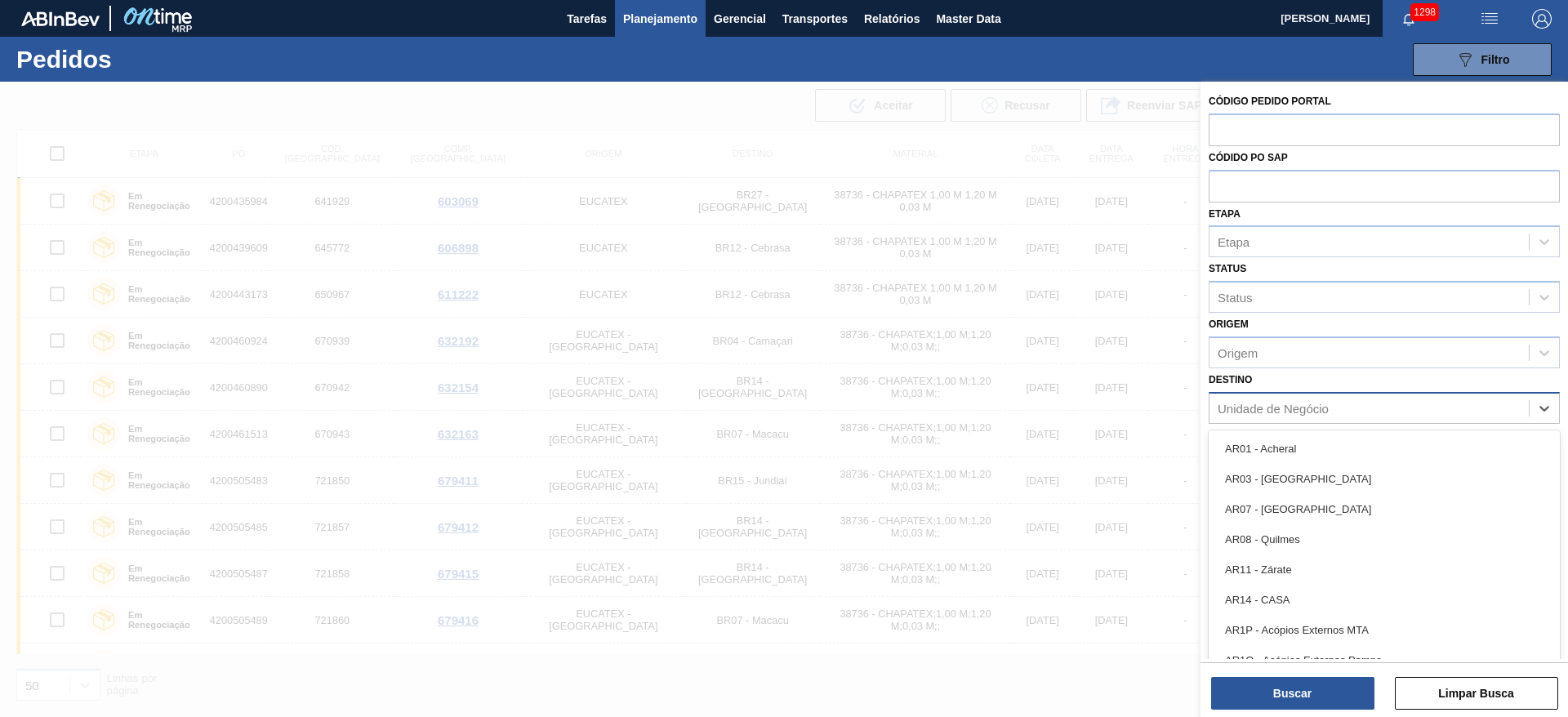
click at [1248, 410] on div "Unidade de Negócio" at bounding box center [1273, 408] width 111 height 14
type input "21"
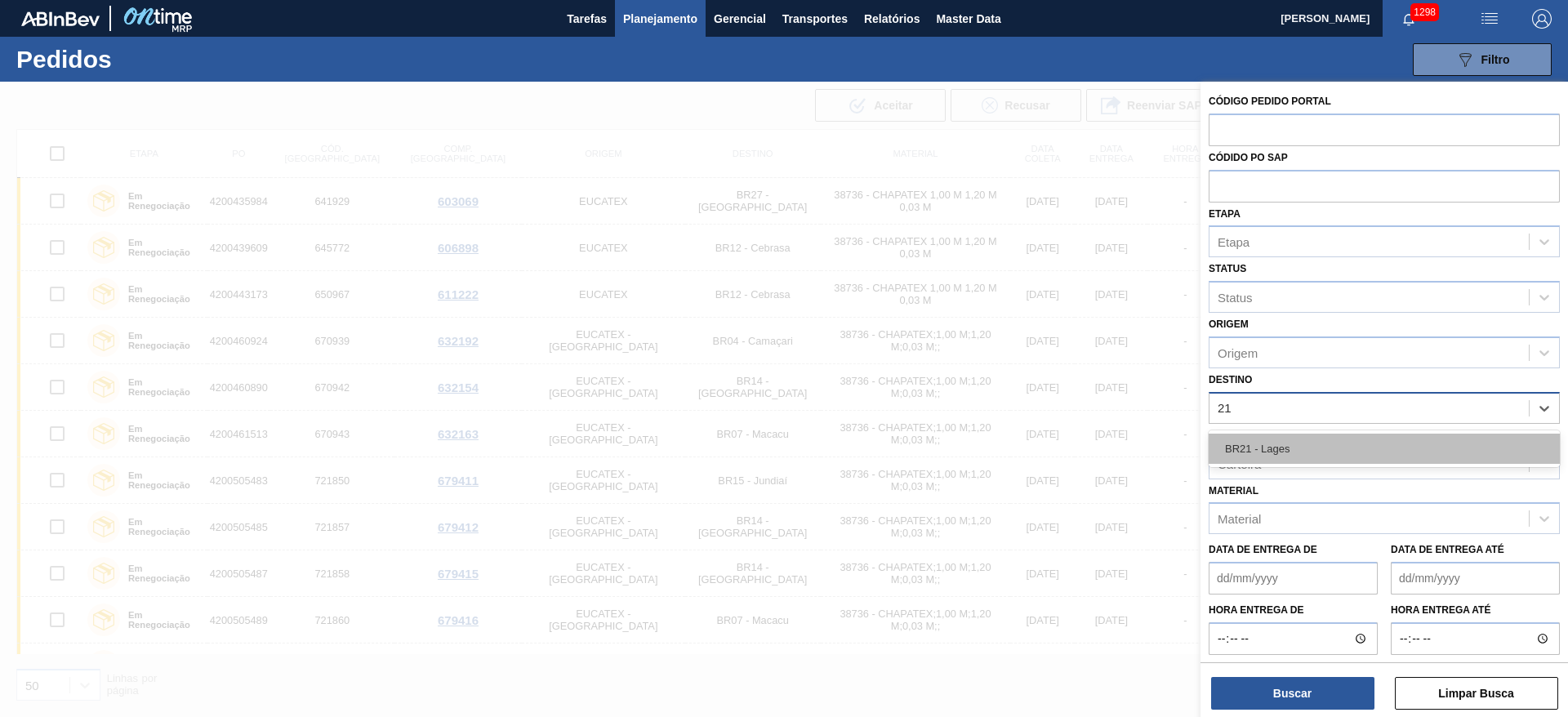
click at [1258, 447] on div "BR21 - Lages" at bounding box center [1384, 449] width 351 height 30
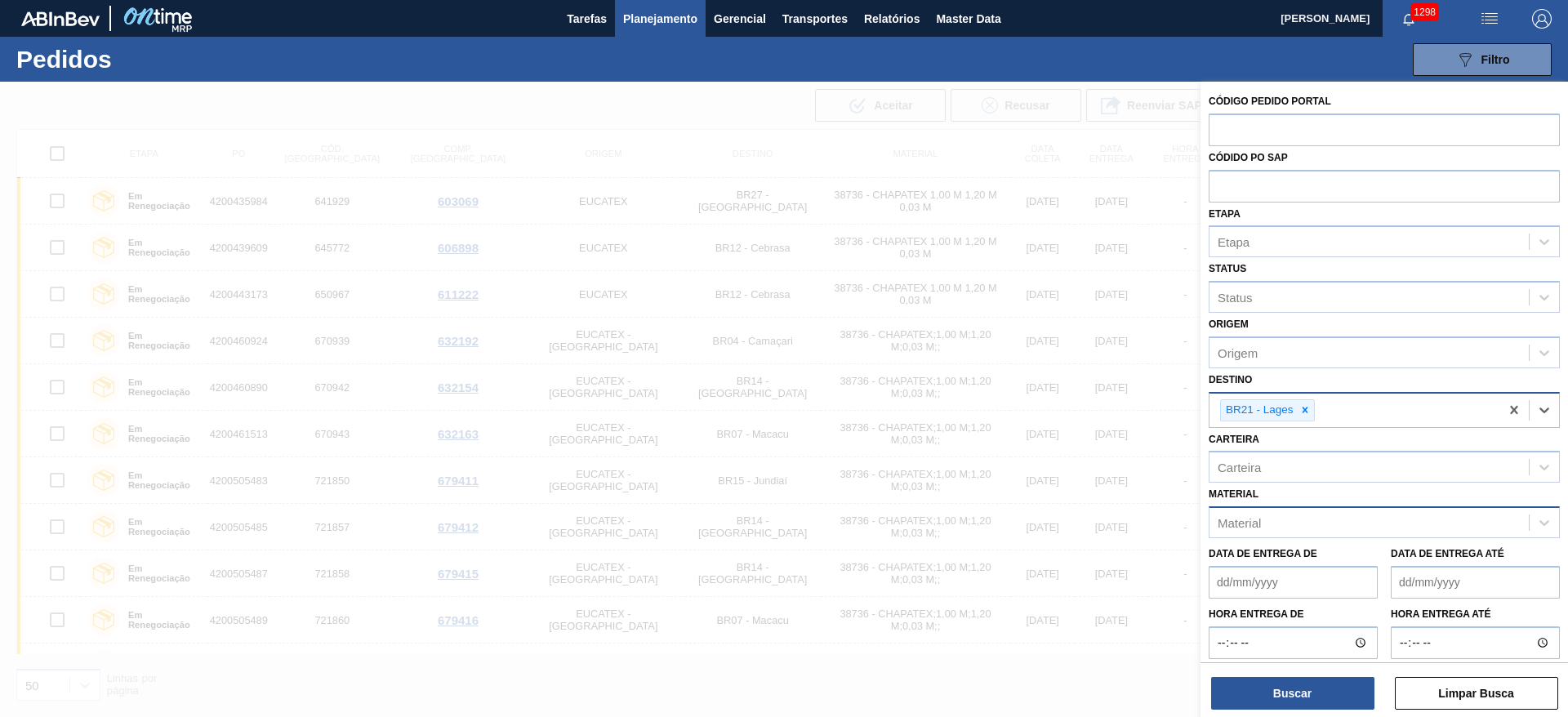
click at [1245, 526] on div "Material" at bounding box center [1239, 523] width 44 height 14
click at [1256, 523] on div "Material" at bounding box center [1239, 523] width 44 height 14
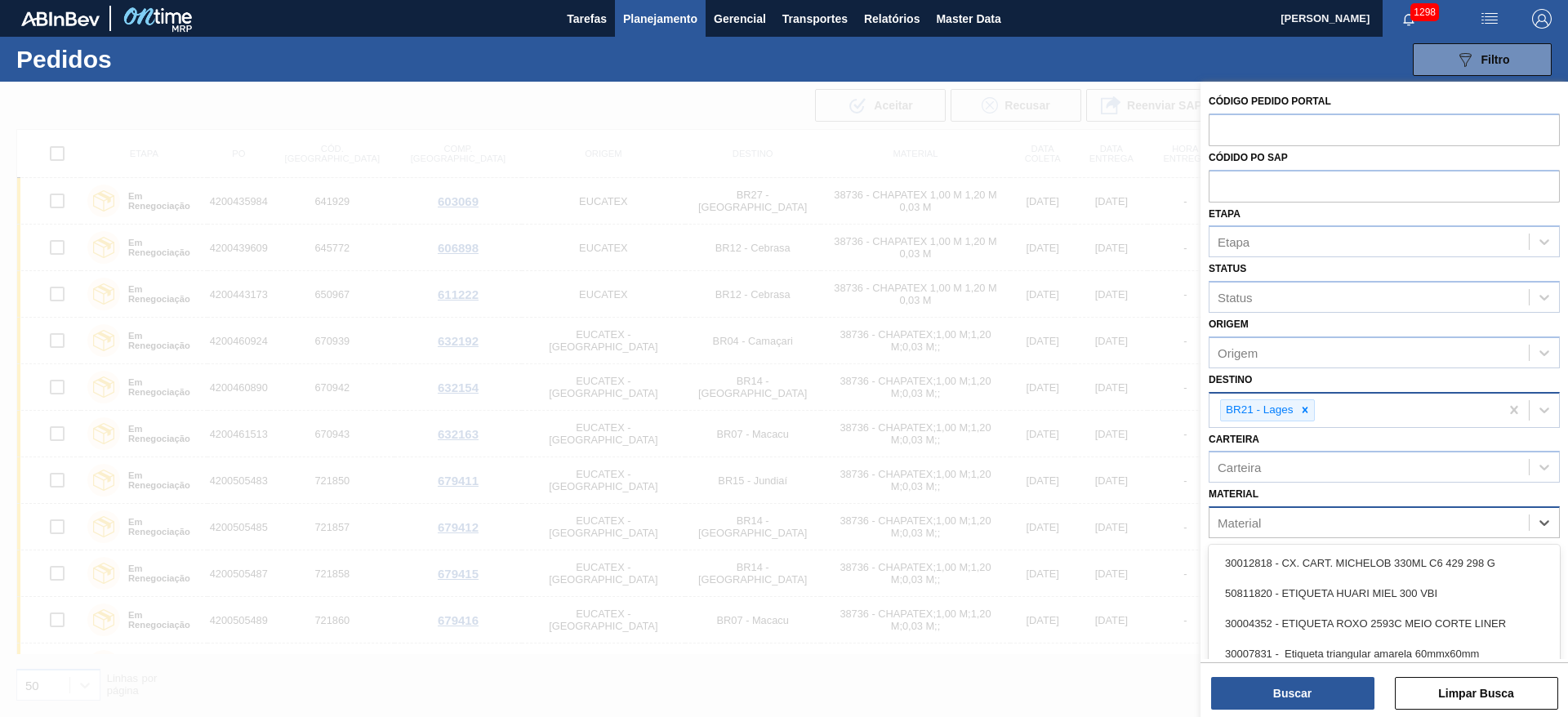
paste input "20004818"
type input "20004818"
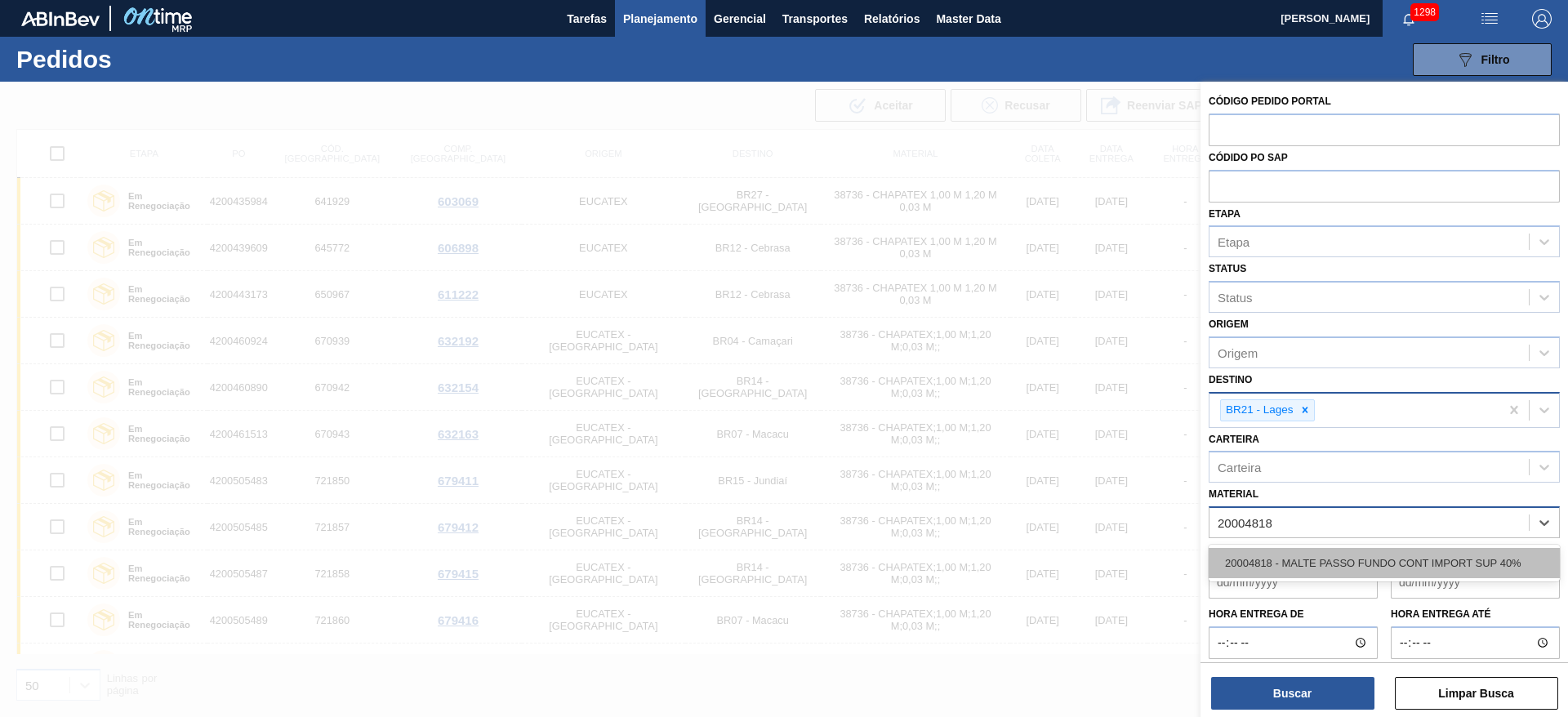
click at [1273, 563] on div "20004818 - MALTE PASSO FUNDO CONT IMPORT SUP 40%" at bounding box center [1384, 563] width 351 height 30
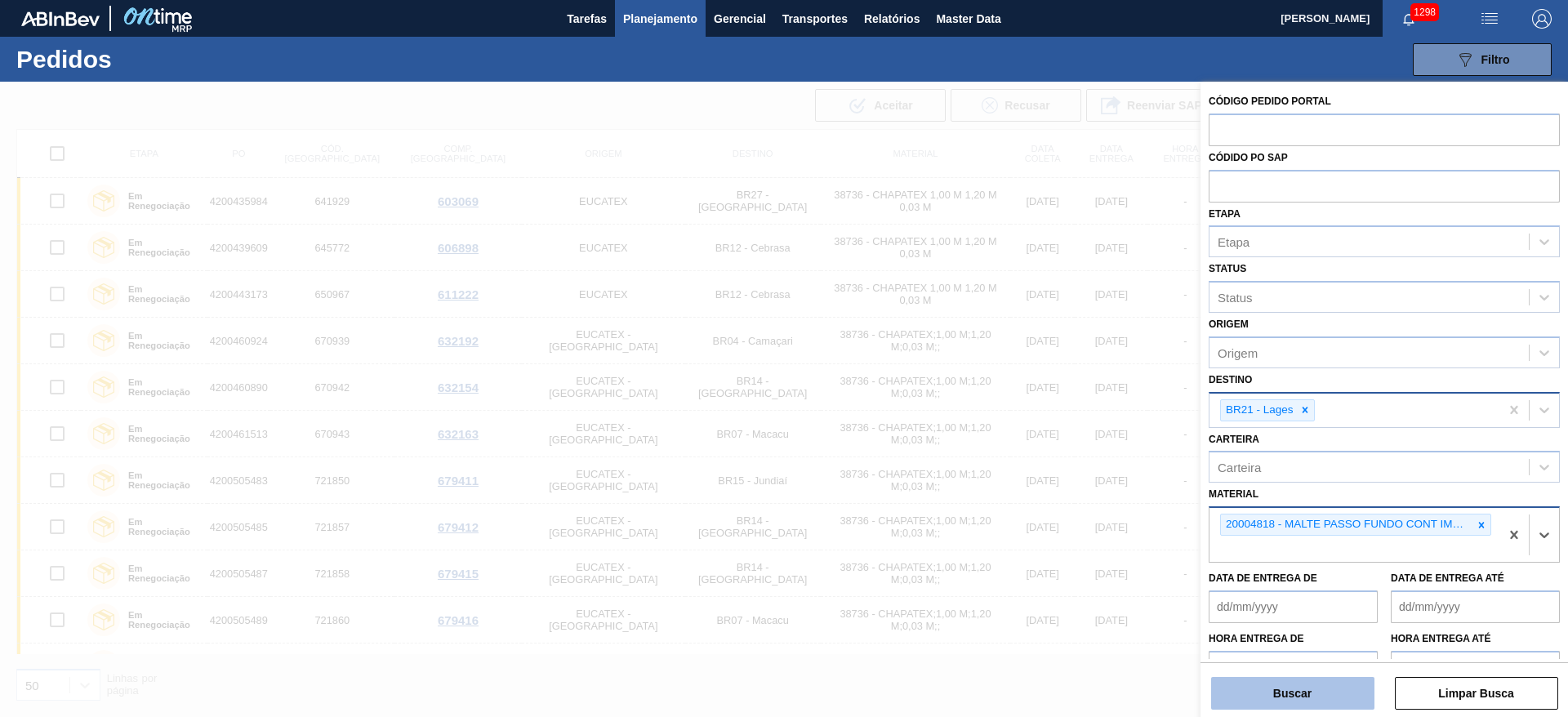
click at [1252, 687] on button "Buscar" at bounding box center [1292, 692] width 163 height 33
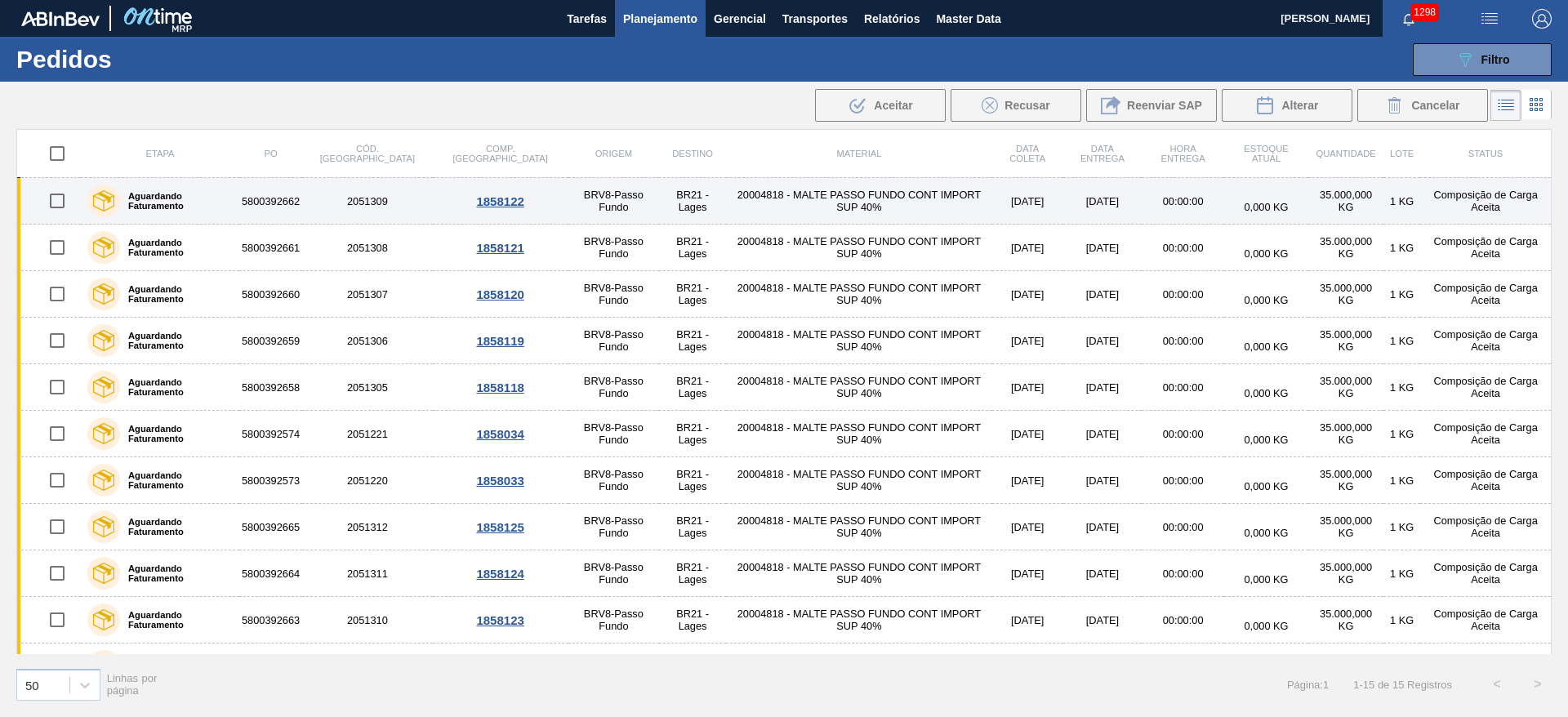
click at [53, 197] on input "checkbox" at bounding box center [56, 200] width 35 height 35
checkbox input "true"
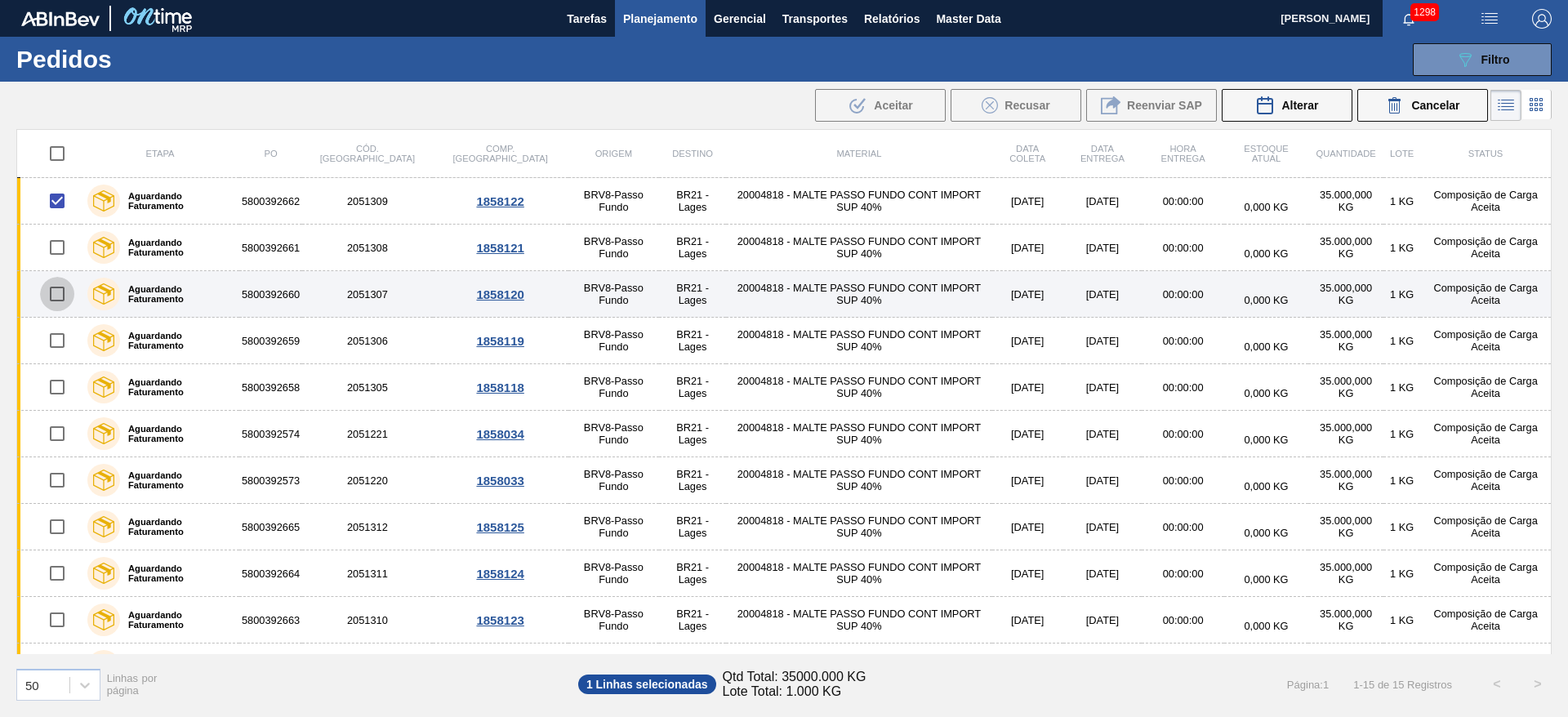
click at [55, 290] on input "checkbox" at bounding box center [56, 293] width 35 height 35
checkbox input "true"
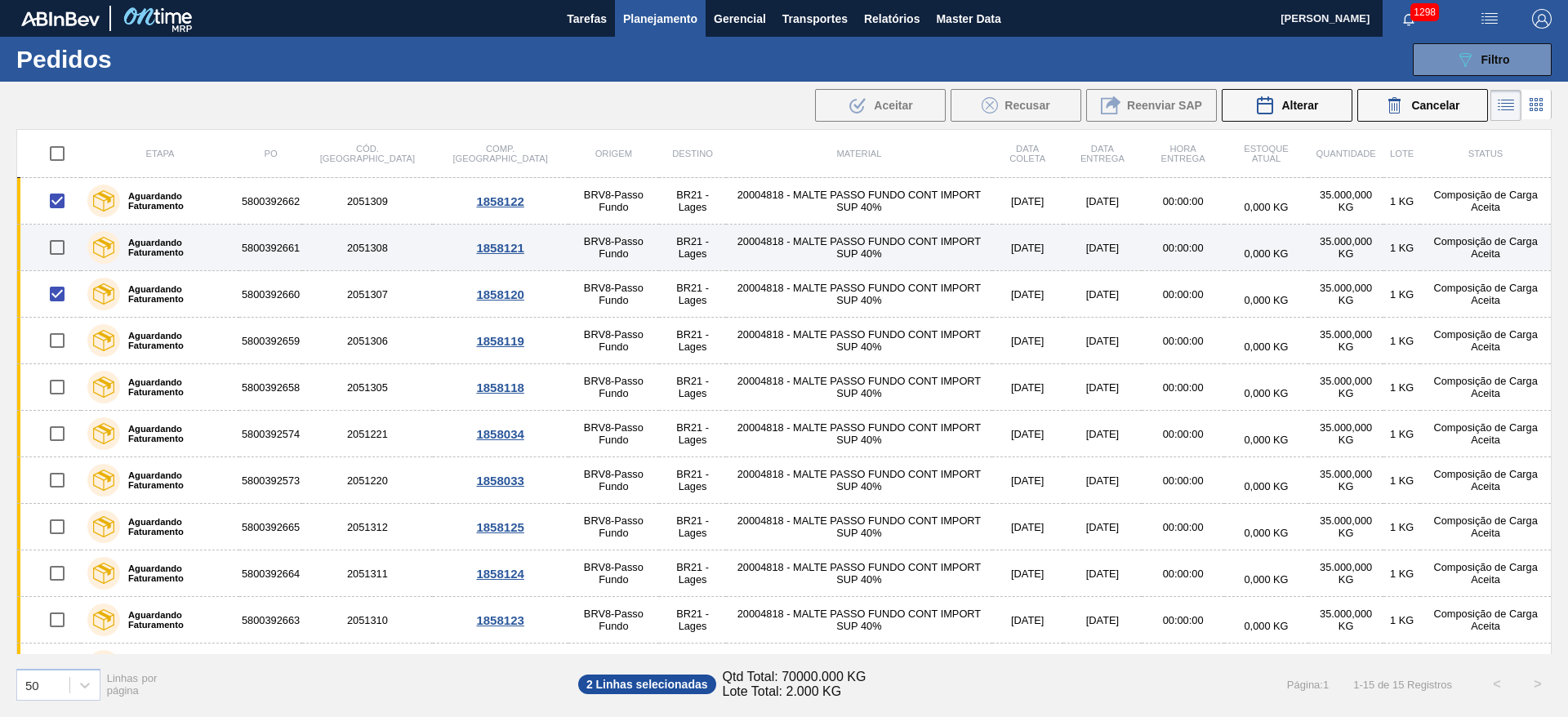
click at [52, 250] on input "checkbox" at bounding box center [56, 247] width 35 height 35
checkbox input "true"
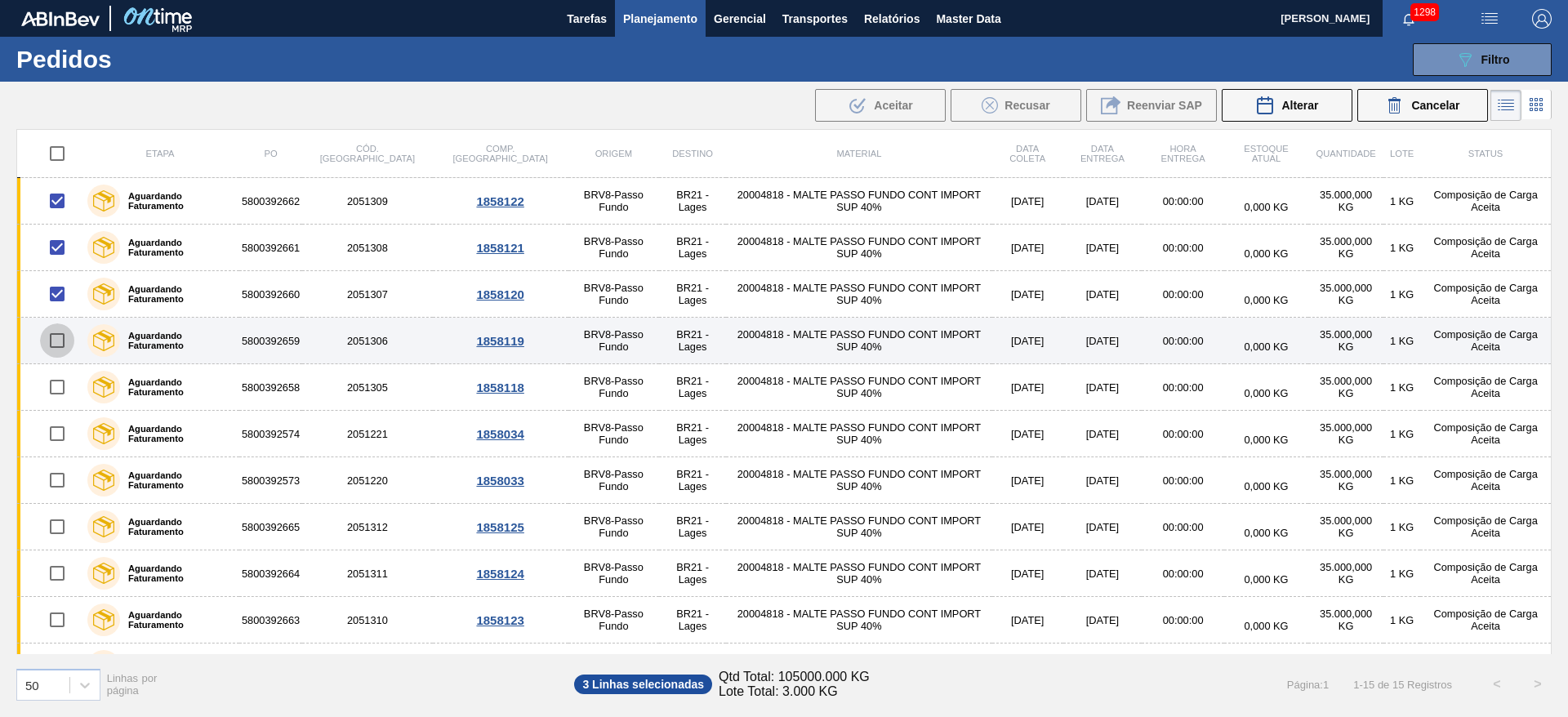
click at [62, 337] on input "checkbox" at bounding box center [56, 340] width 35 height 35
checkbox input "true"
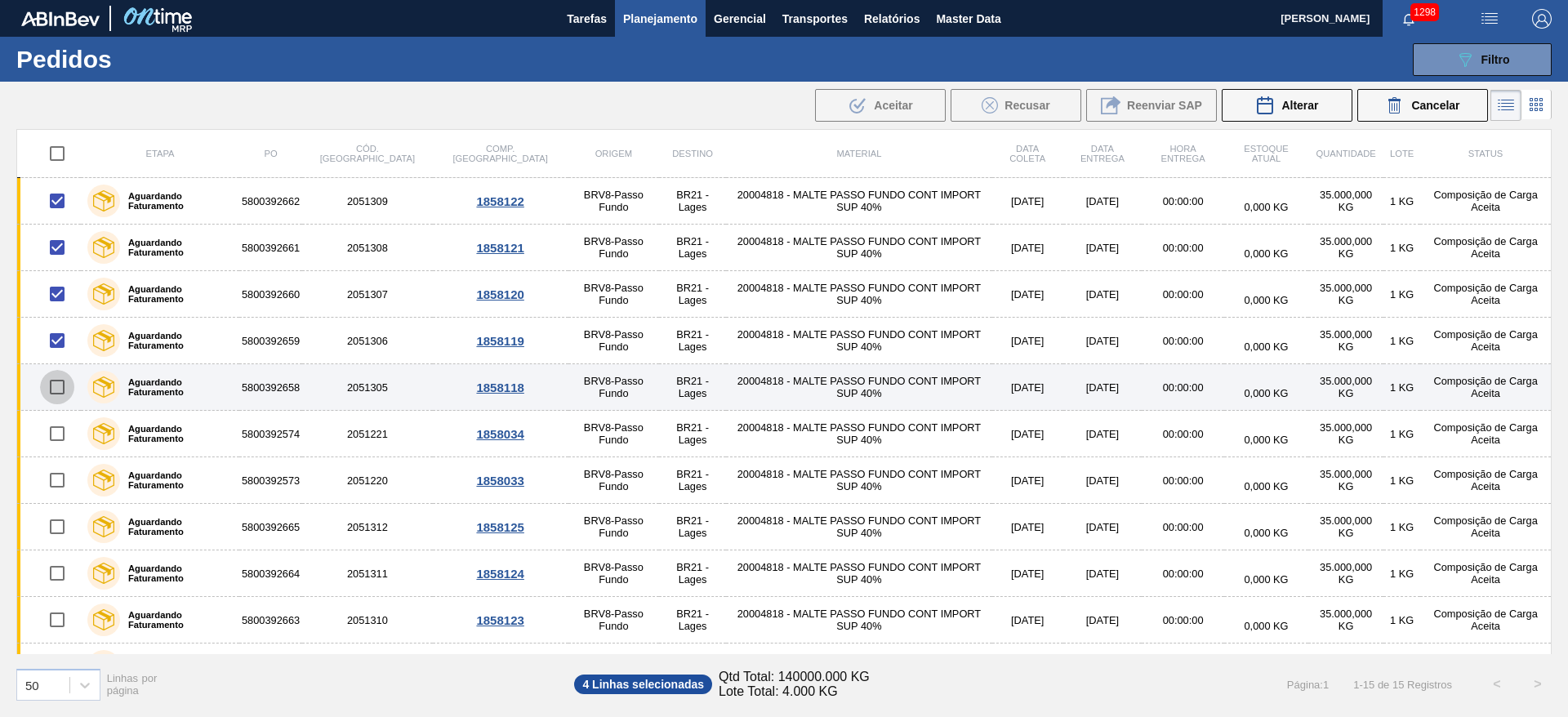
click at [62, 384] on input "checkbox" at bounding box center [56, 386] width 35 height 35
checkbox input "true"
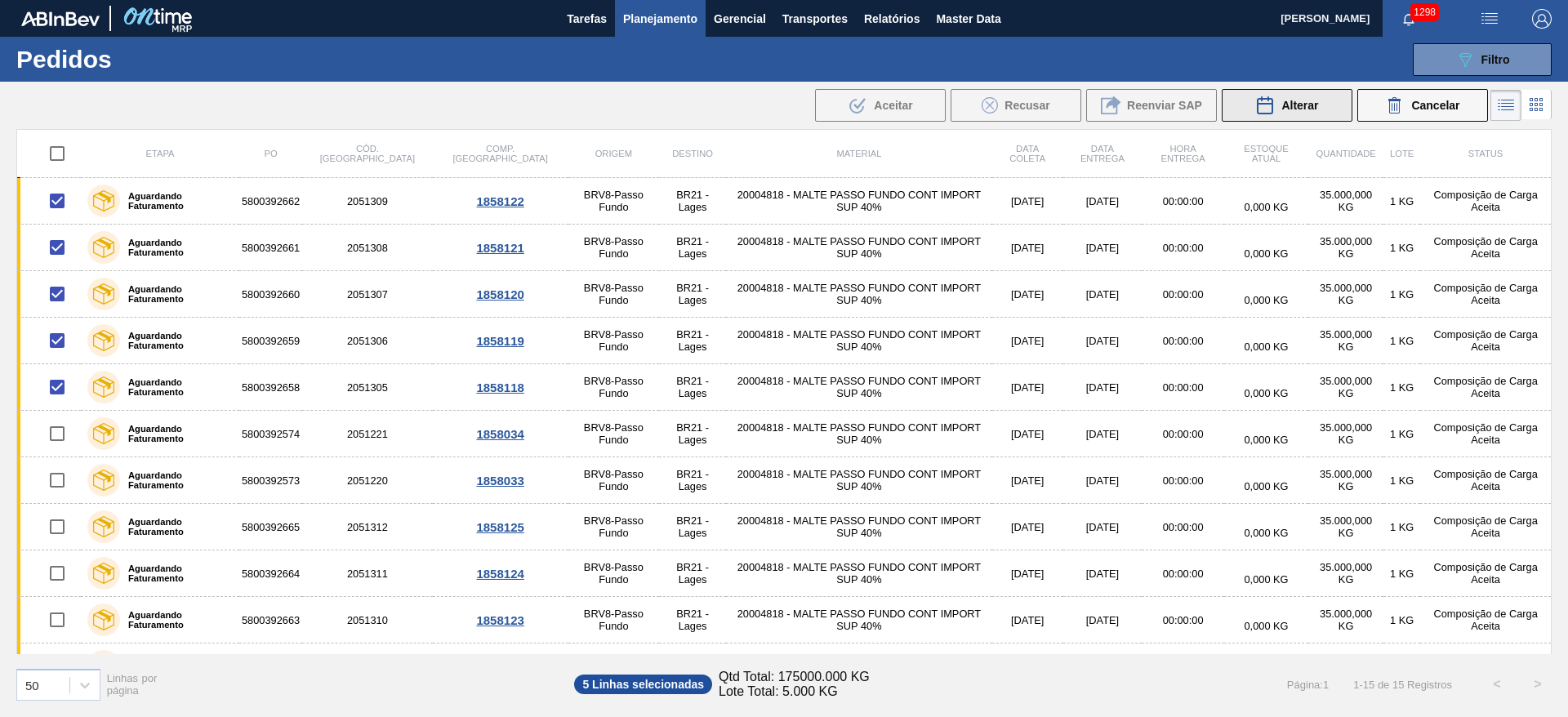
click at [1290, 101] on span "Alterar" at bounding box center [1299, 105] width 37 height 13
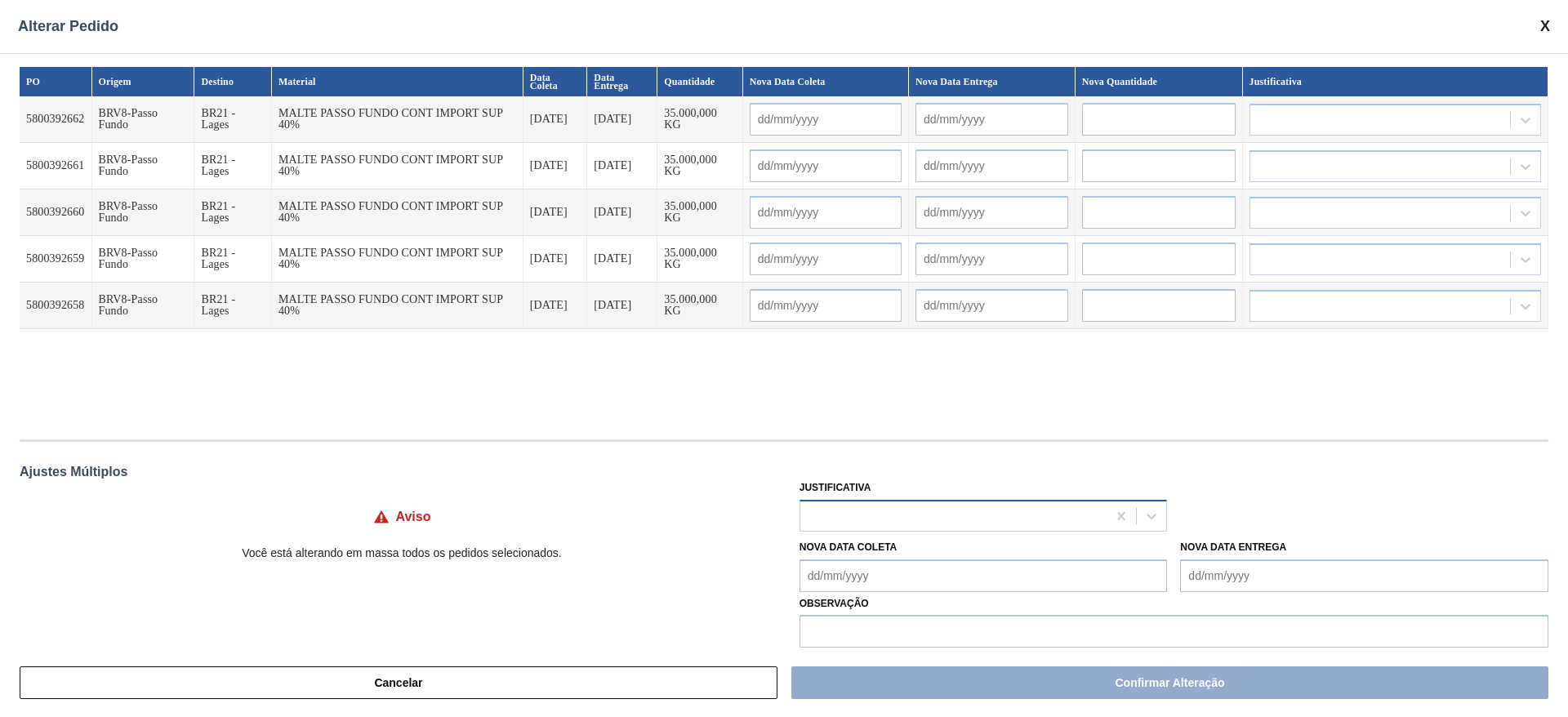
click at [835, 519] on div at bounding box center [954, 516] width 307 height 24
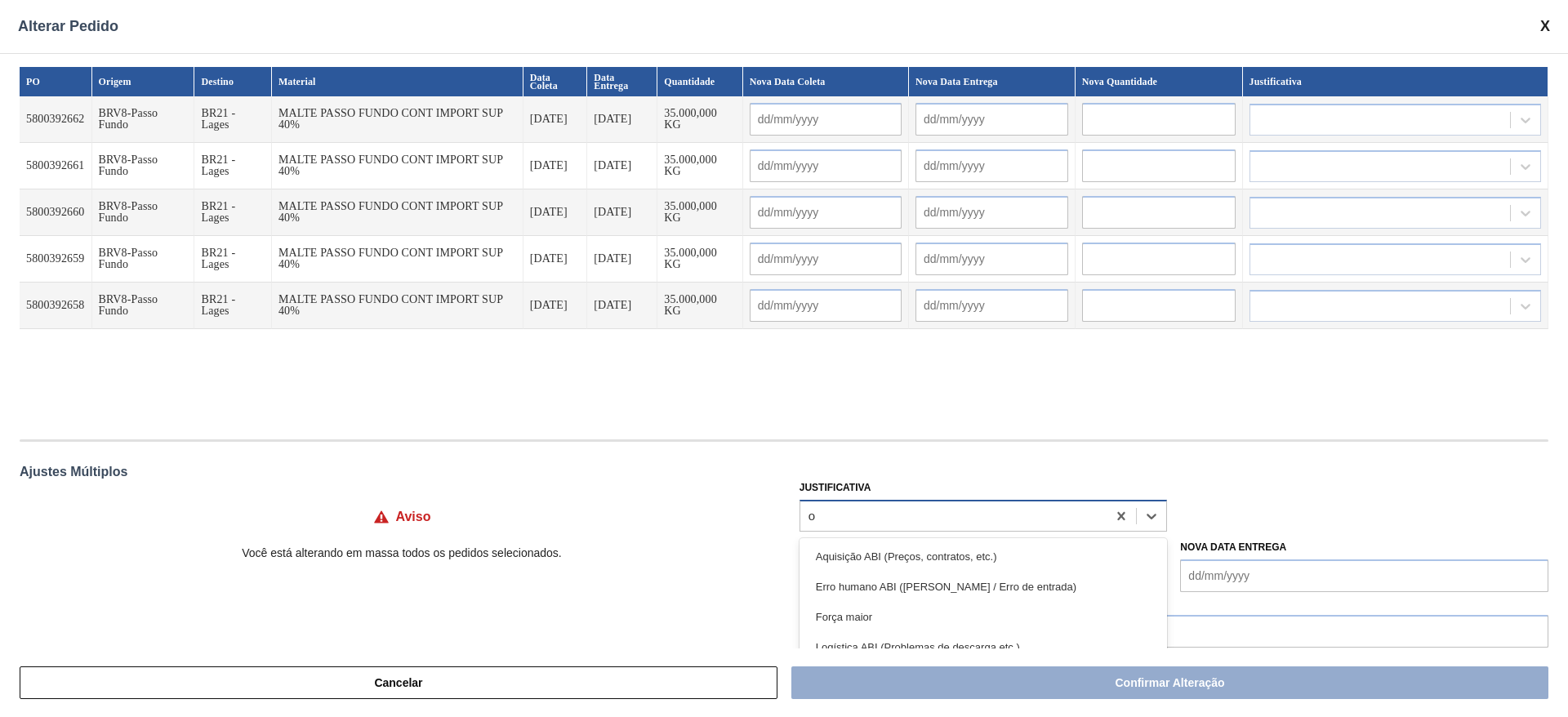
type input "ou"
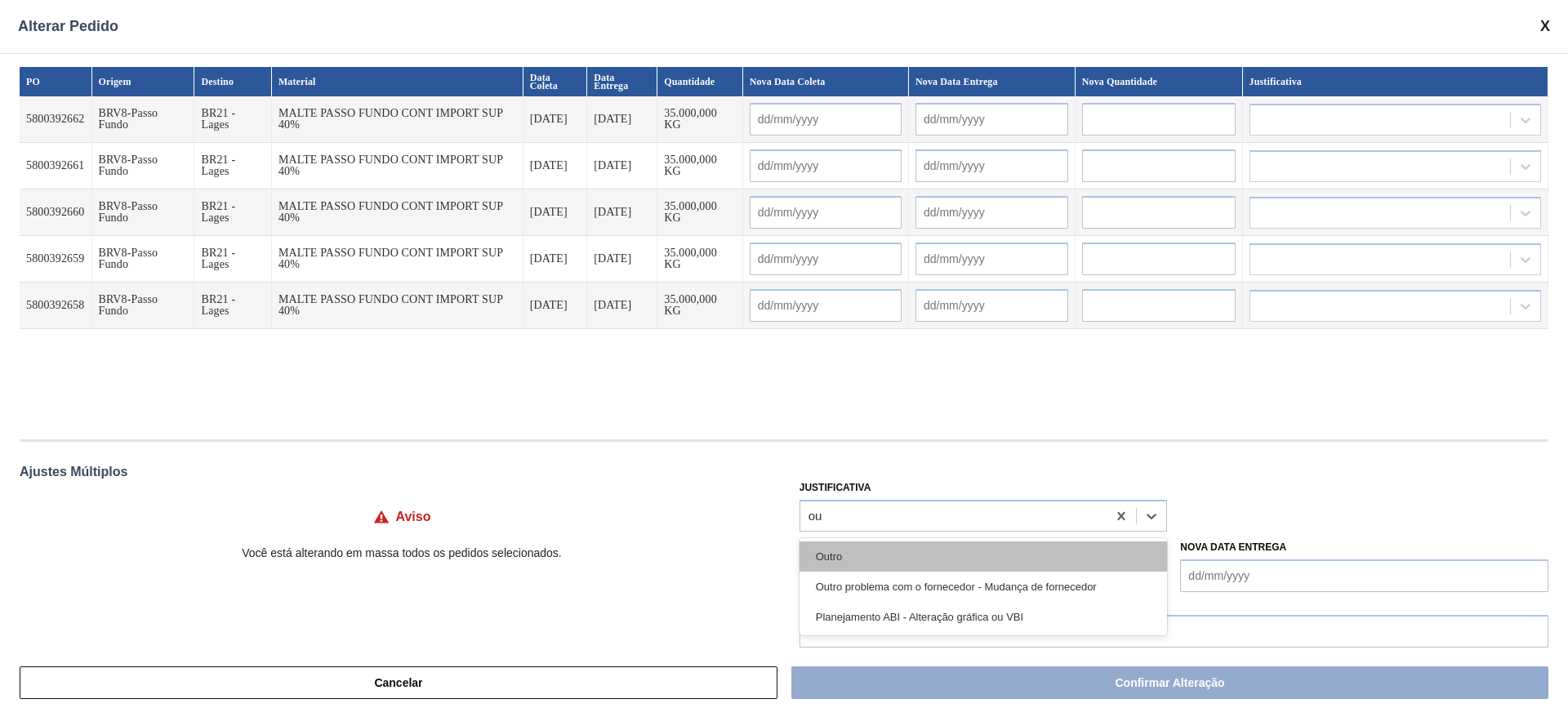
click at [852, 561] on div "Outro" at bounding box center [984, 556] width 368 height 30
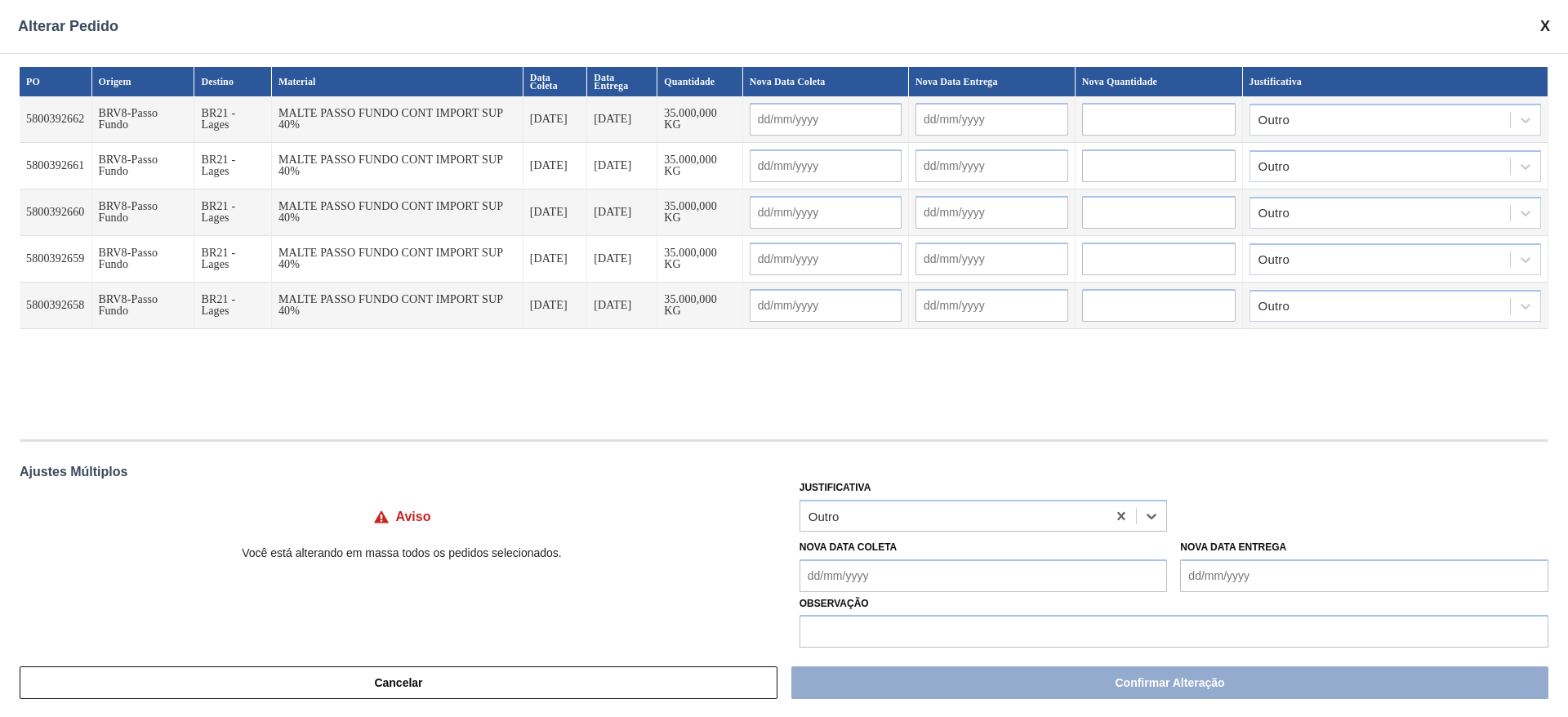
click at [804, 575] on Coleta "Nova Data Coleta" at bounding box center [984, 575] width 368 height 33
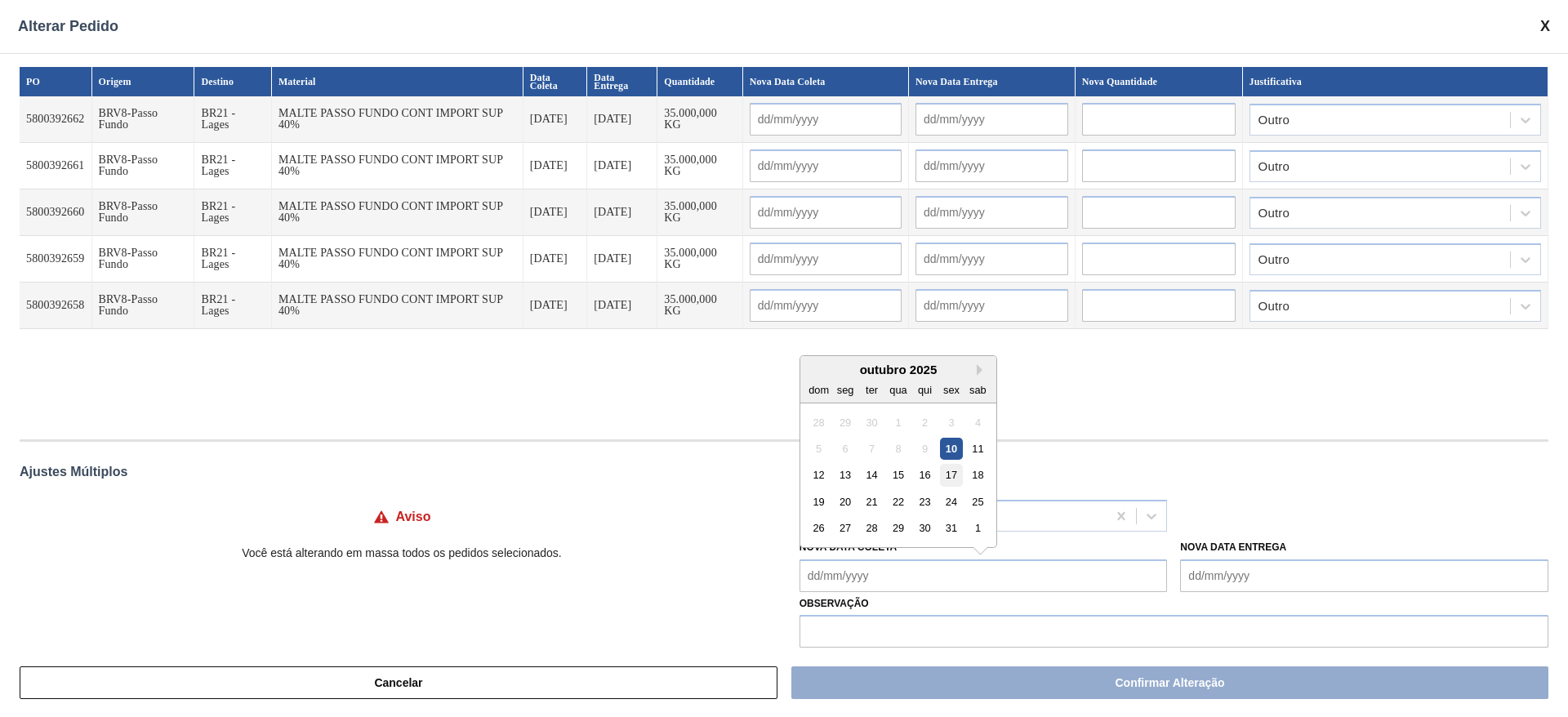
click at [948, 471] on div "17" at bounding box center [951, 474] width 22 height 22
type Coleta "17/10/2025"
type input "17/10/2025"
type input "18/10/2025"
type input "17/10/2025"
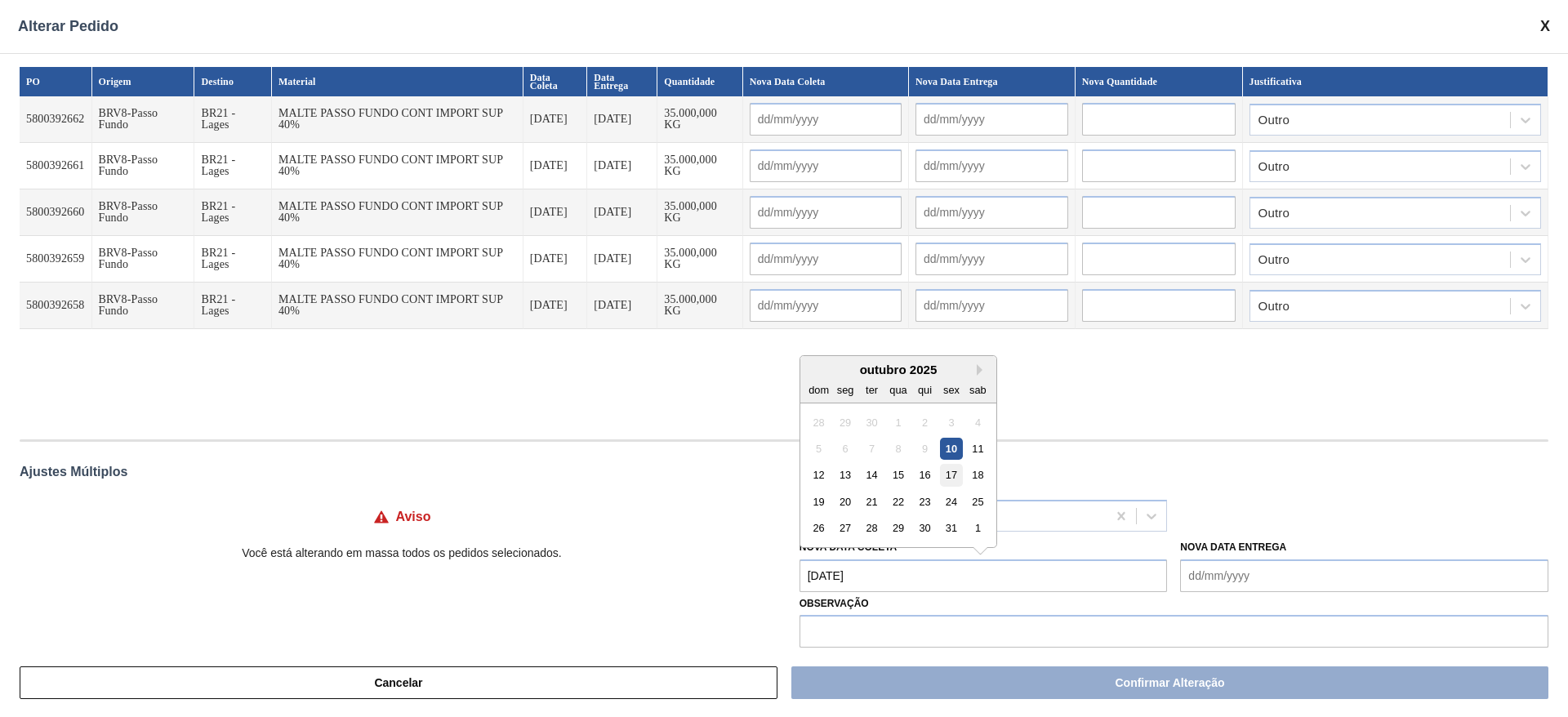
type input "18/10/2025"
type input "17/10/2025"
type input "18/10/2025"
type input "17/10/2025"
type input "18/10/2025"
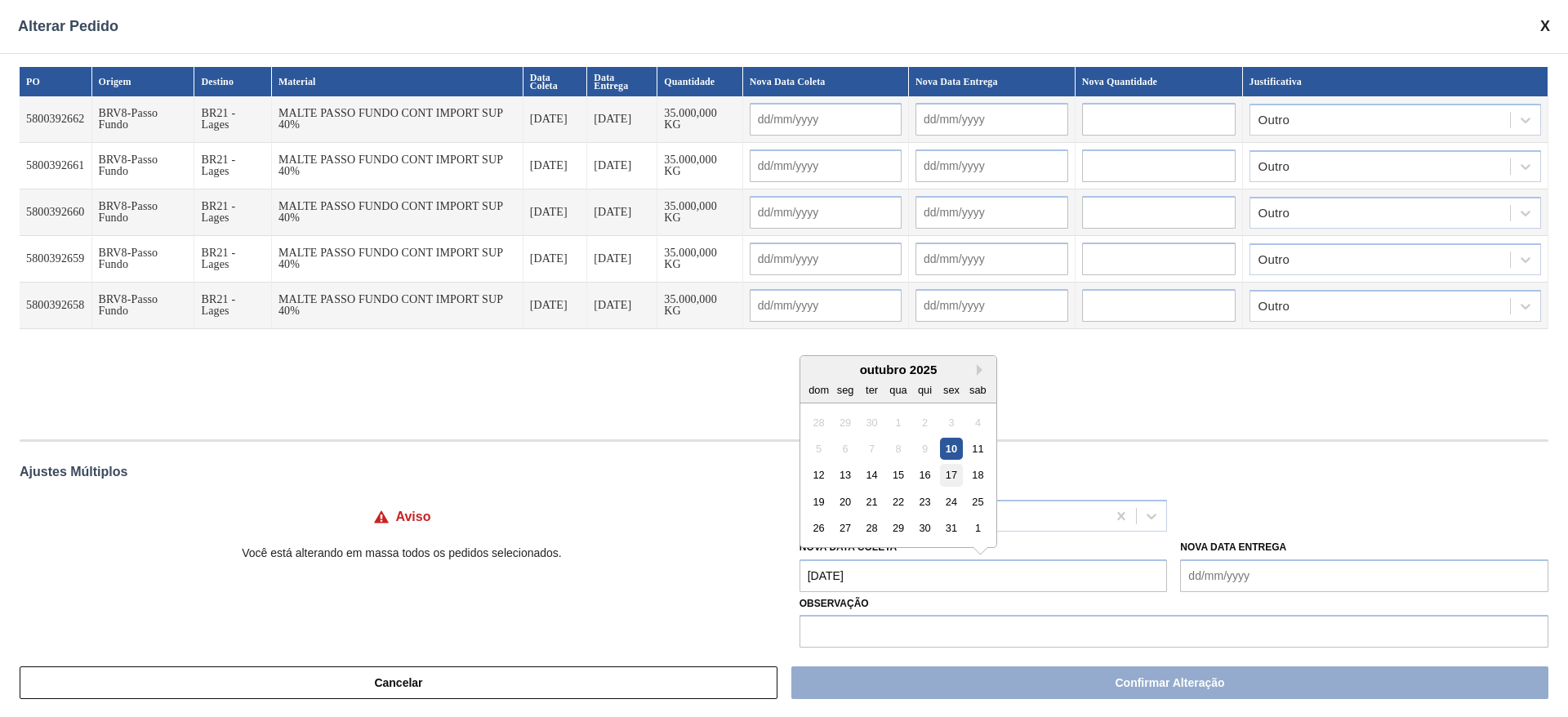
type input "17/10/2025"
type input "18/10/2025"
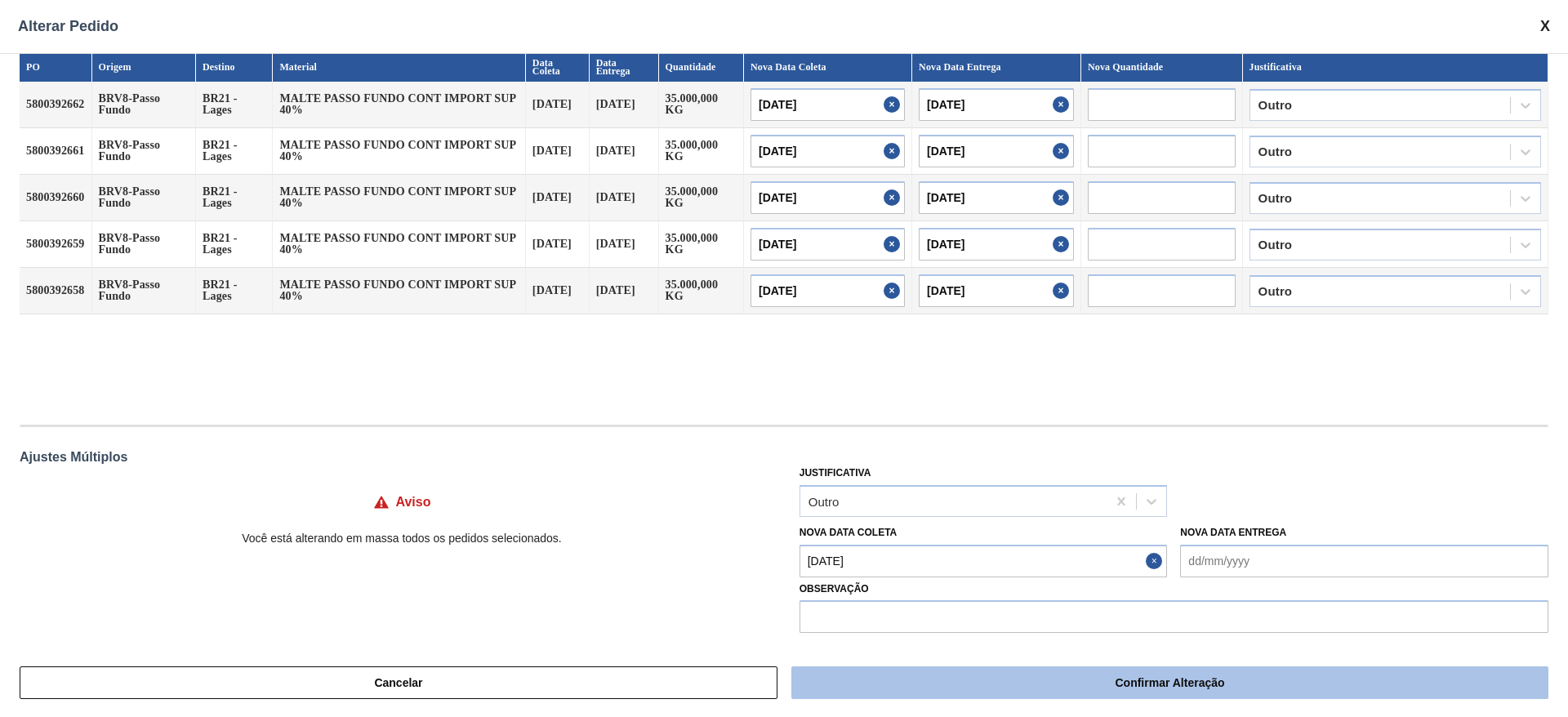
scroll to position [19, 0]
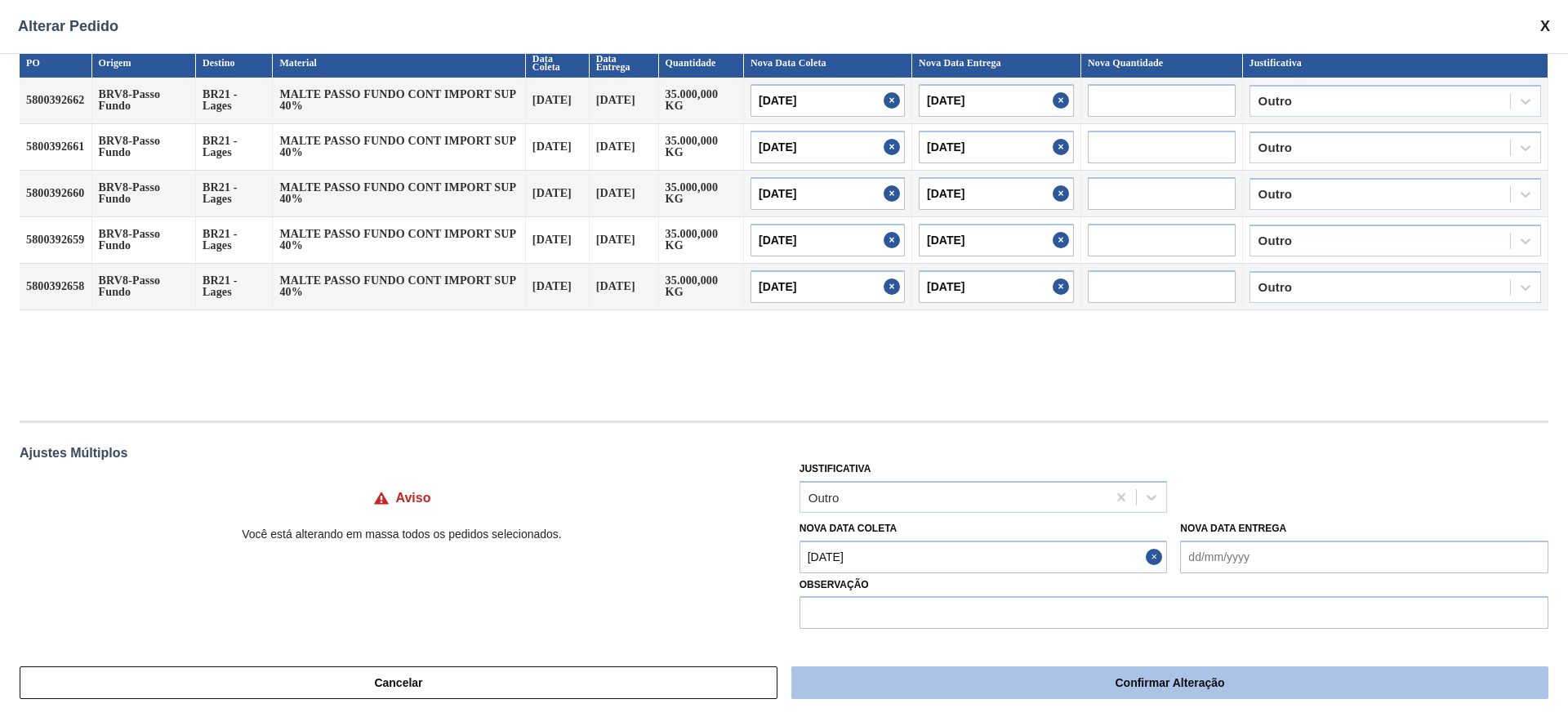
click at [1088, 679] on button "Confirmar Alteração" at bounding box center [1170, 682] width 757 height 33
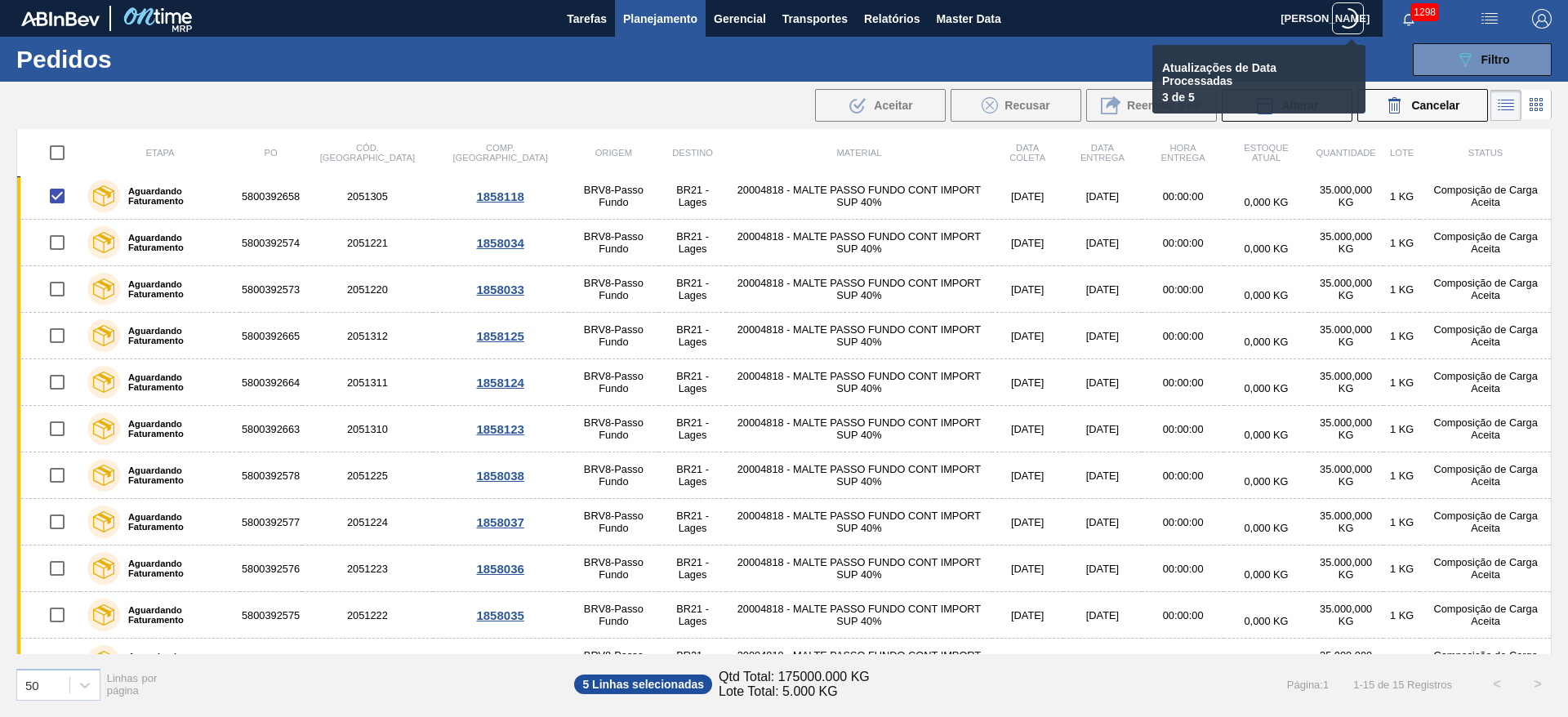
scroll to position [222, 0]
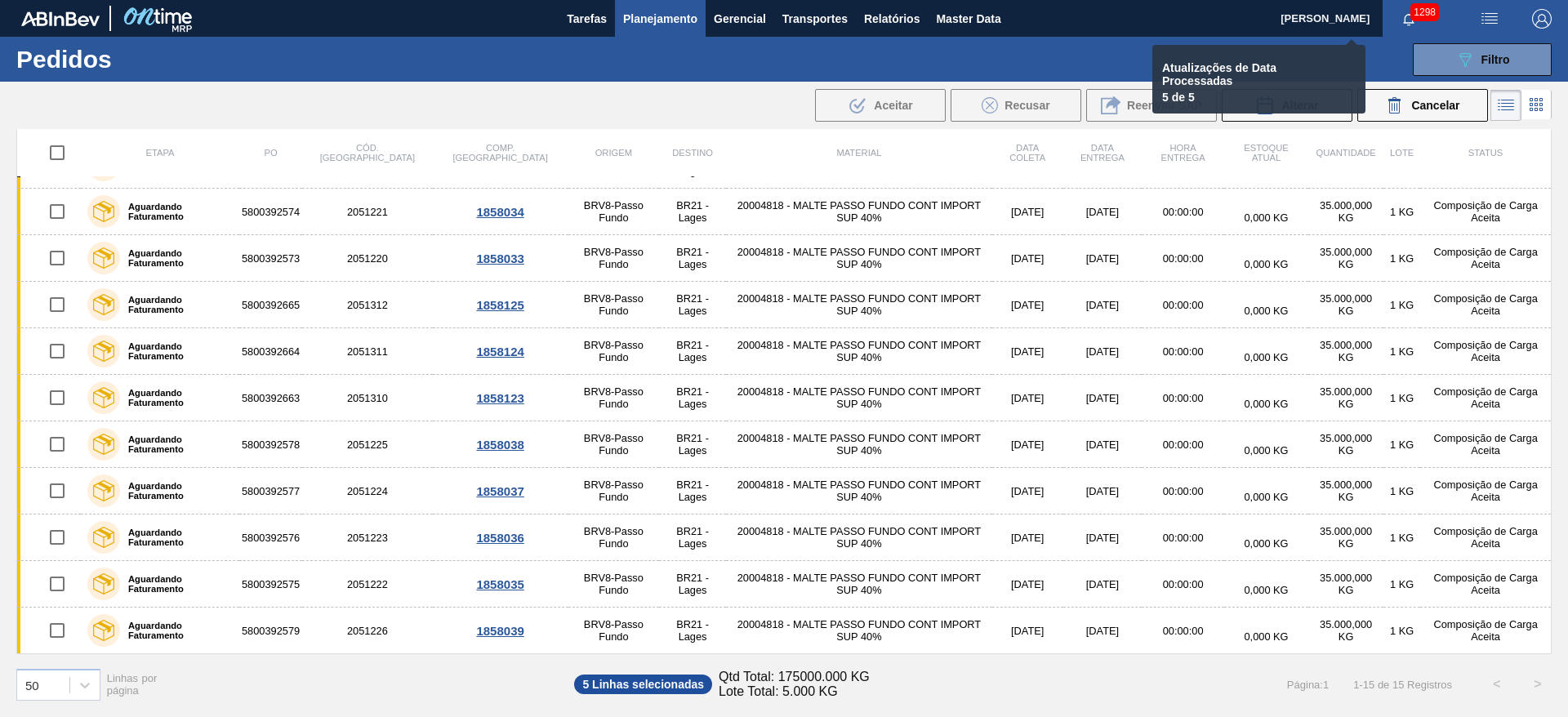
checkbox input "false"
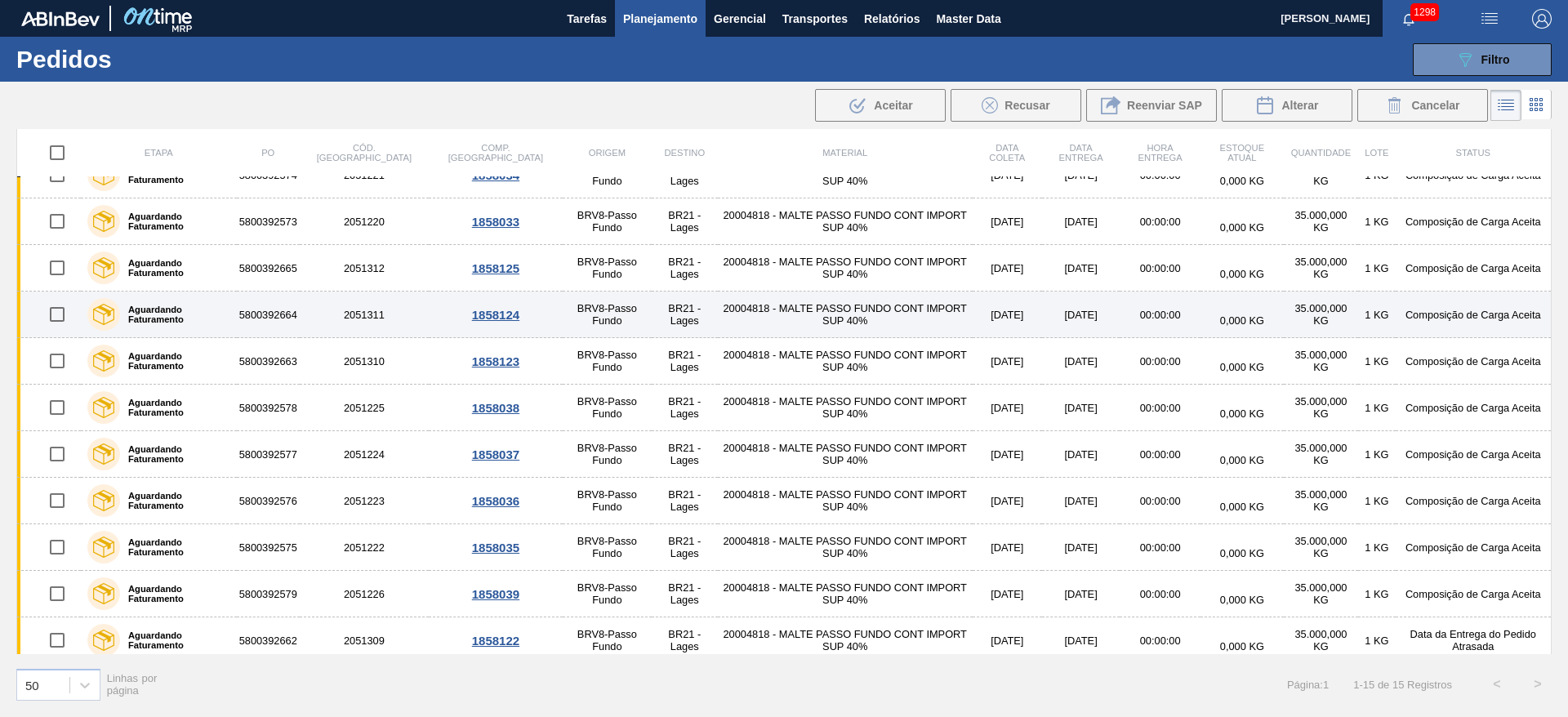
scroll to position [0, 0]
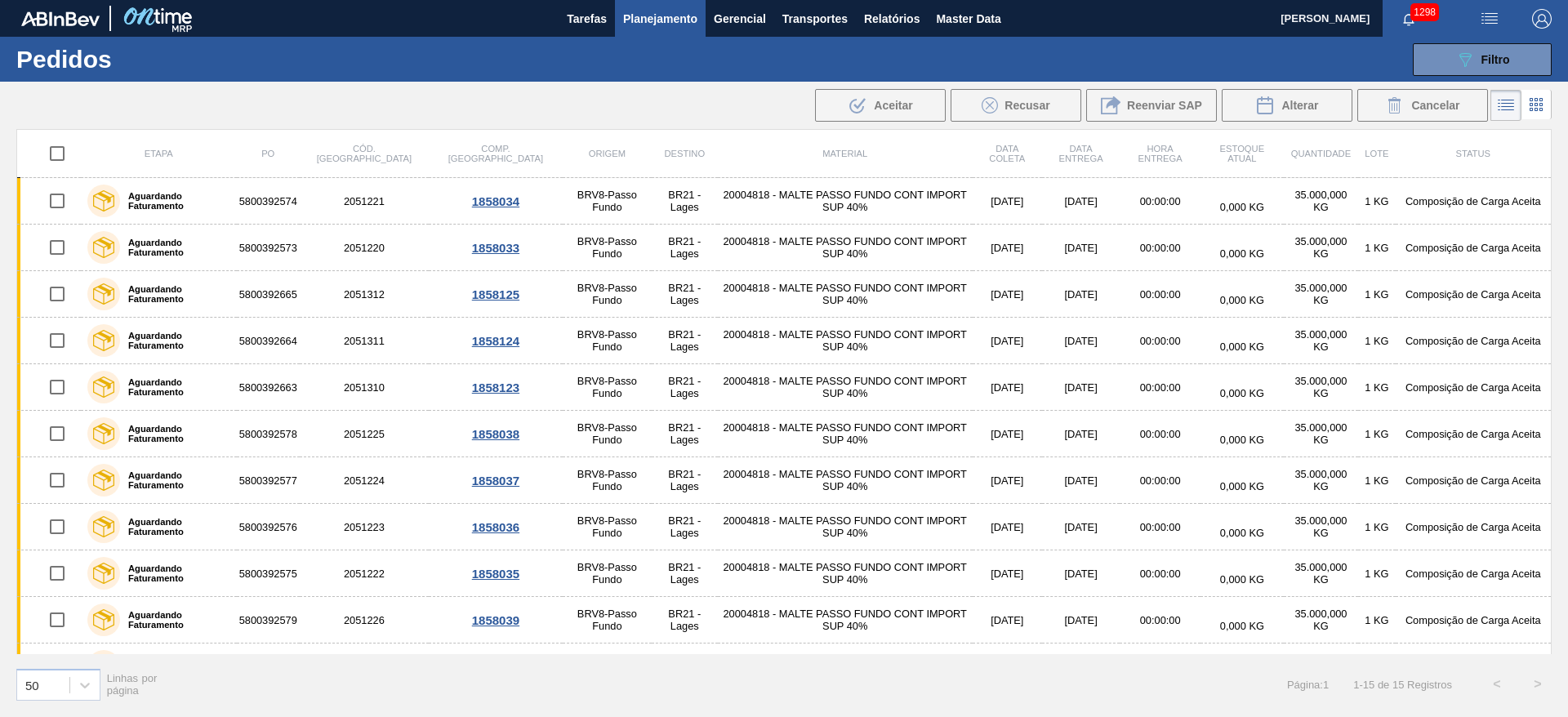
click at [648, 3] on button "Planejamento" at bounding box center [660, 18] width 90 height 37
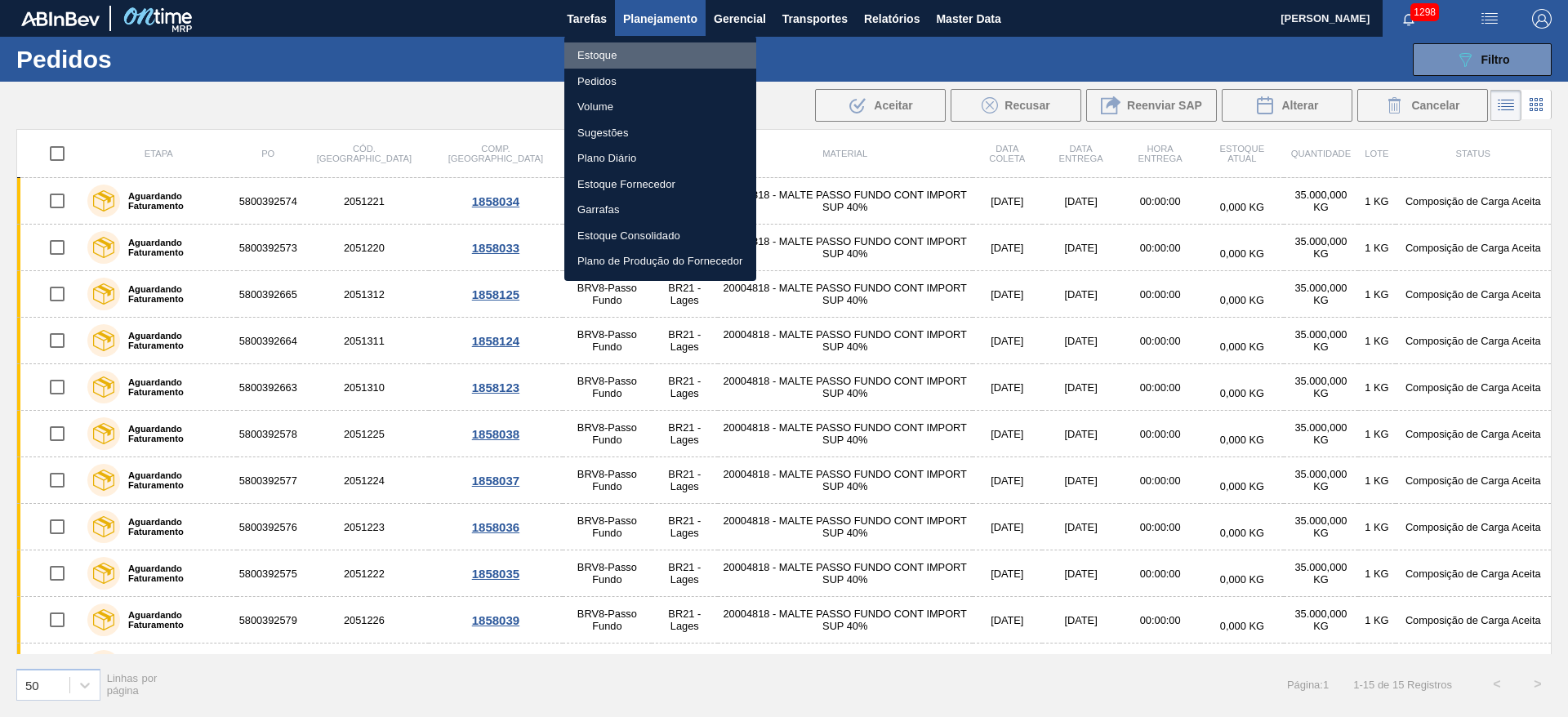
click at [601, 62] on li "Estoque" at bounding box center [661, 55] width 192 height 26
